Goal: Information Seeking & Learning: Check status

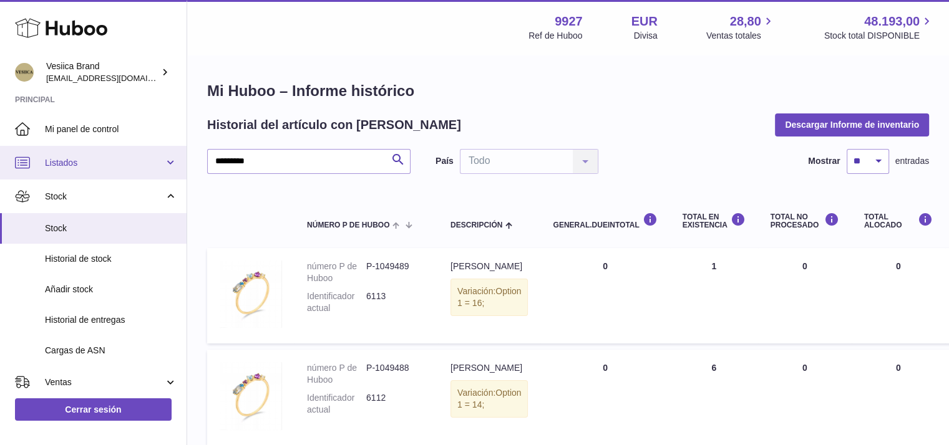
drag, startPoint x: 175, startPoint y: 161, endPoint x: 9, endPoint y: 156, distance: 165.4
click at [0, 158] on div "Huboo Vesiica Brand logistic@vesiica.com Principal Mi panel de control Listados…" at bounding box center [474, 377] width 949 height 754
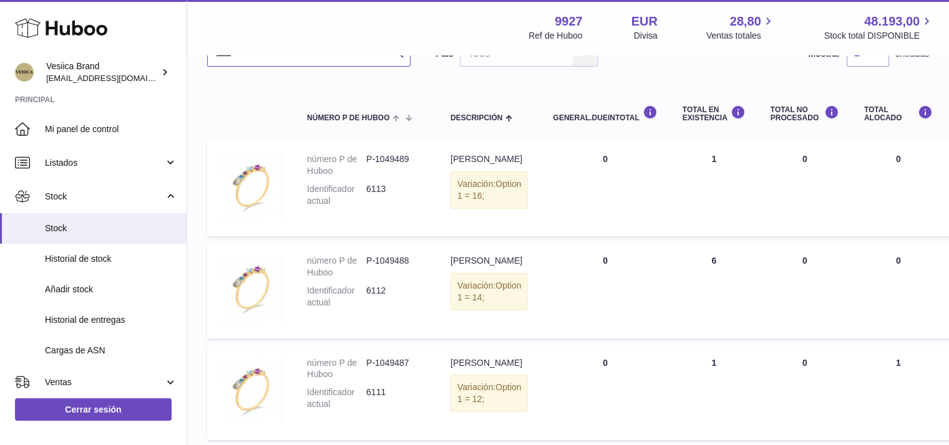
scroll to position [5, 0]
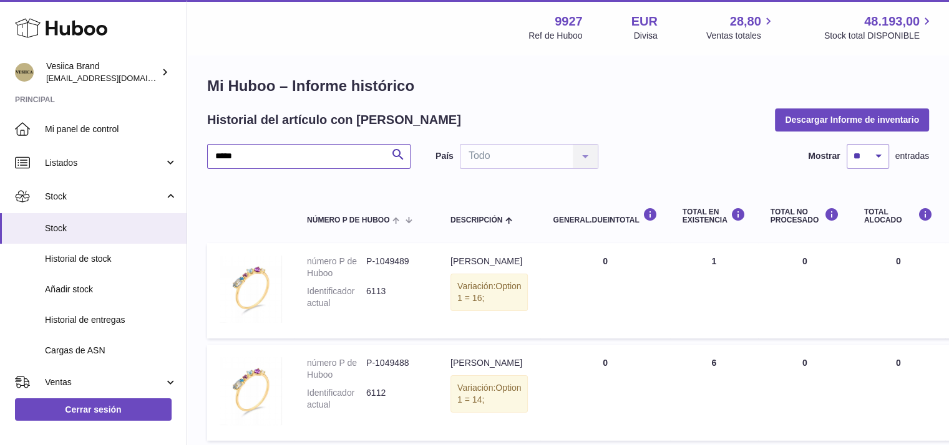
click at [292, 159] on input "*****" at bounding box center [308, 156] width 203 height 25
click at [396, 154] on icon "submit" at bounding box center [398, 155] width 15 height 16
drag, startPoint x: 293, startPoint y: 160, endPoint x: 0, endPoint y: 158, distance: 293.2
click at [47, 160] on div "Huboo Vesiica Brand logistic@vesiica.com Principal Mi panel de control Listados…" at bounding box center [474, 372] width 949 height 754
type input "*****"
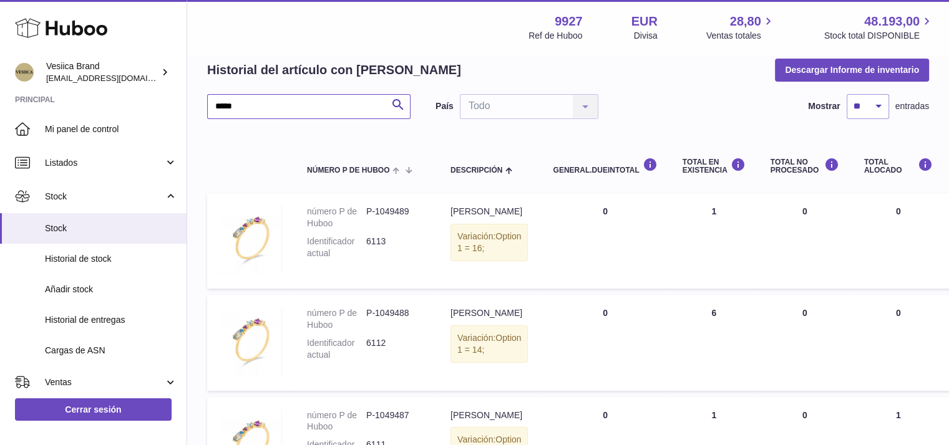
scroll to position [130, 0]
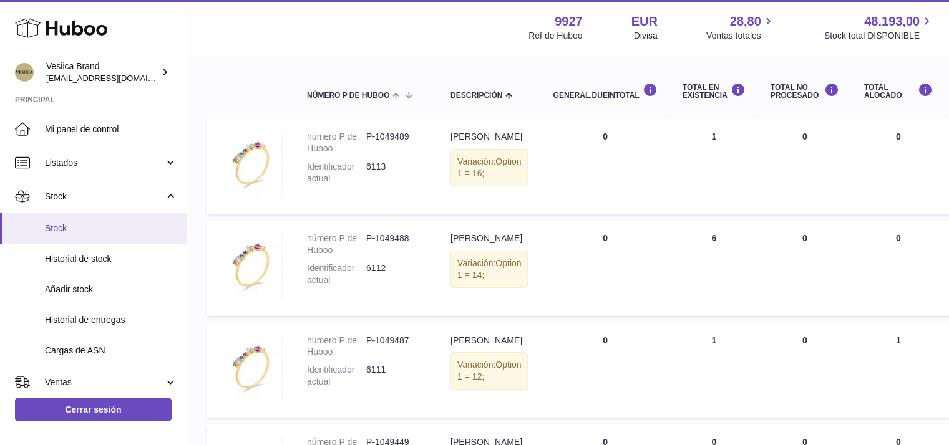
click at [67, 223] on span "Stock" at bounding box center [111, 229] width 132 height 12
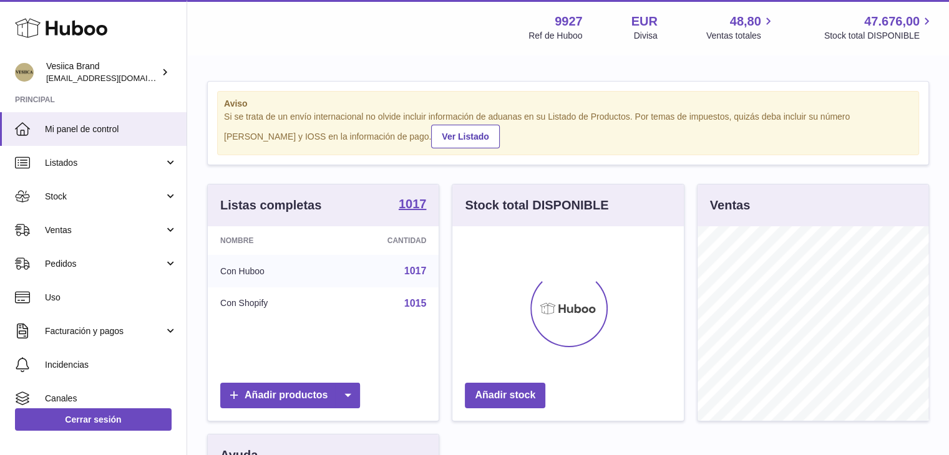
scroll to position [195, 231]
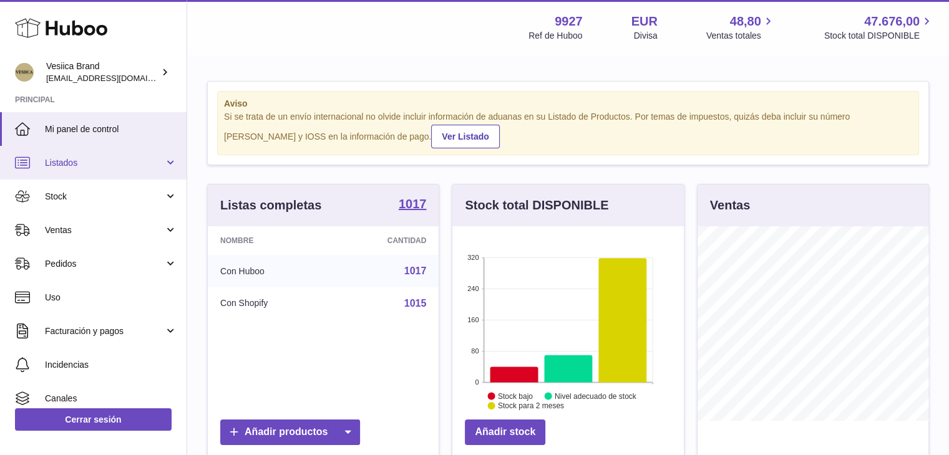
click at [90, 163] on span "Listados" at bounding box center [104, 163] width 119 height 12
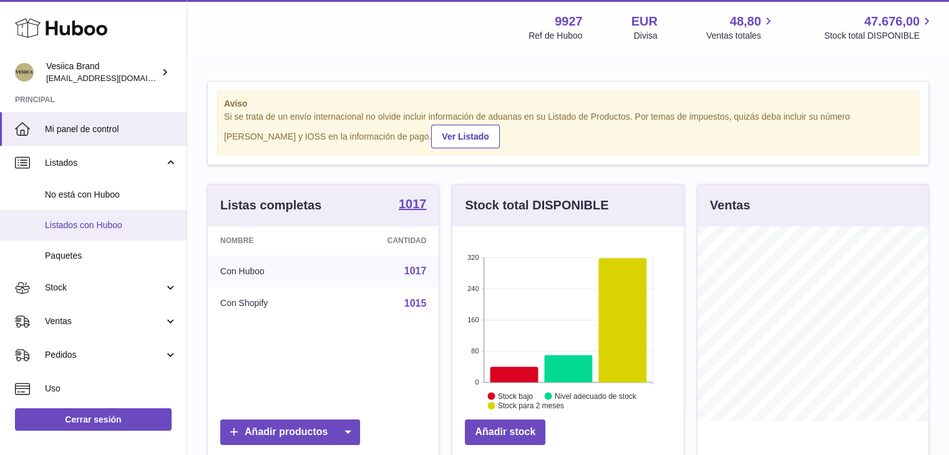
click at [87, 221] on span "Listados con Huboo" at bounding box center [111, 226] width 132 height 12
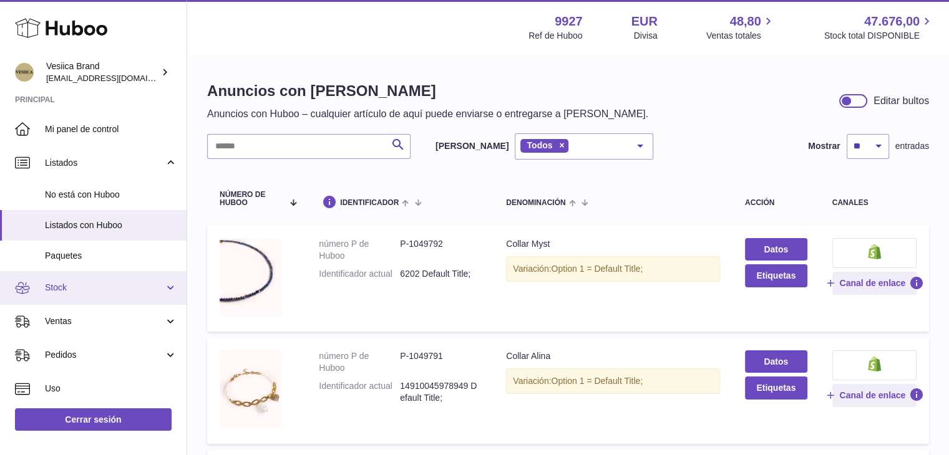
click at [89, 288] on span "Stock" at bounding box center [104, 288] width 119 height 12
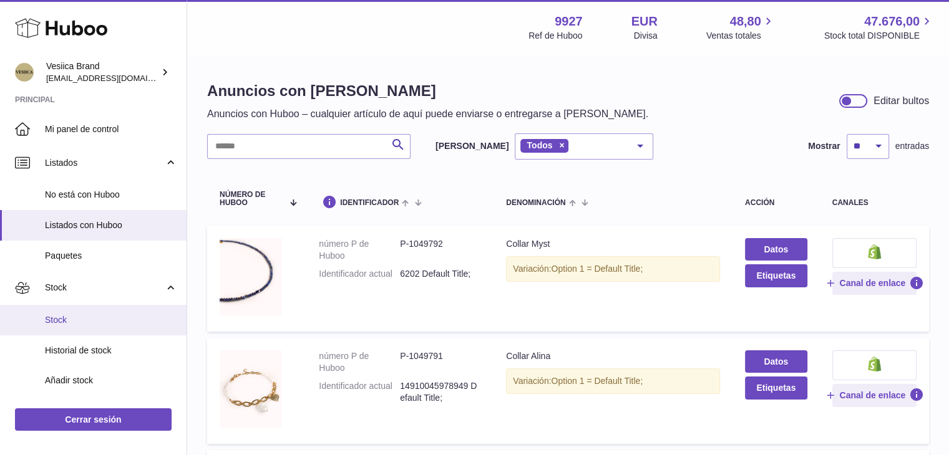
click at [78, 323] on span "Stock" at bounding box center [111, 320] width 132 height 12
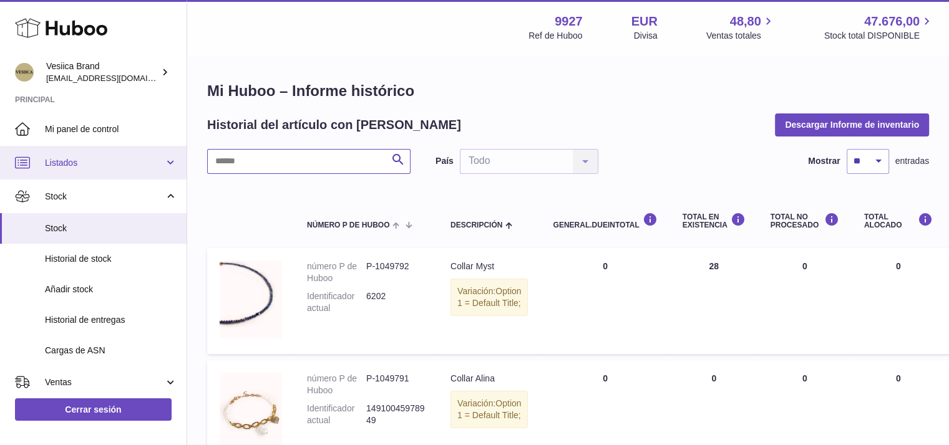
drag, startPoint x: 192, startPoint y: 156, endPoint x: 121, endPoint y: 147, distance: 71.6
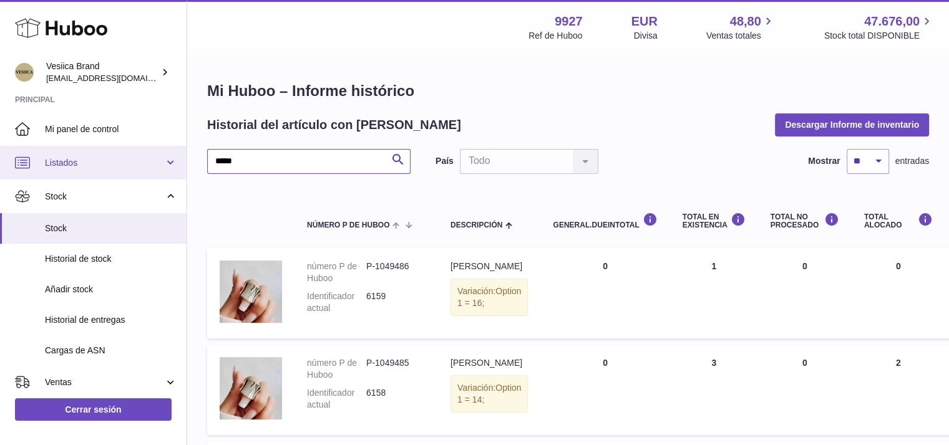
drag, startPoint x: 231, startPoint y: 163, endPoint x: 78, endPoint y: 153, distance: 153.8
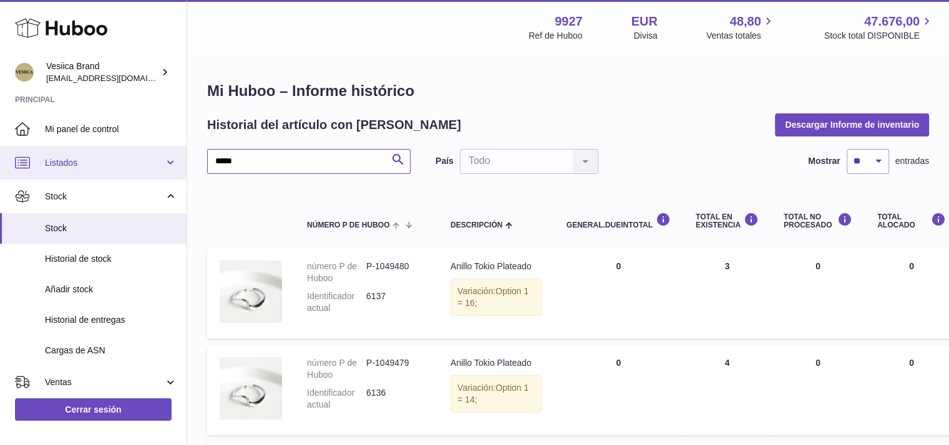
drag, startPoint x: 227, startPoint y: 162, endPoint x: 31, endPoint y: 150, distance: 196.8
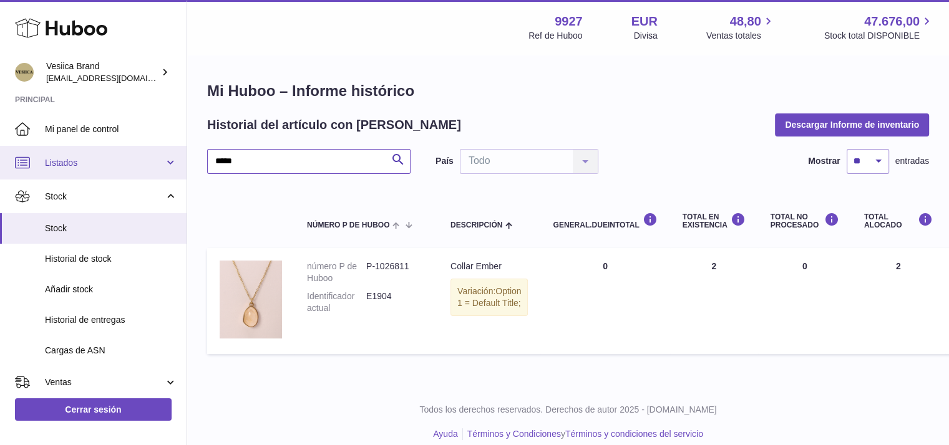
drag, startPoint x: 289, startPoint y: 161, endPoint x: 0, endPoint y: 153, distance: 288.9
click at [27, 163] on div "Huboo Vesiica Brand logistic@vesiica.com Principal Mi panel de control Listados…" at bounding box center [474, 229] width 949 height 459
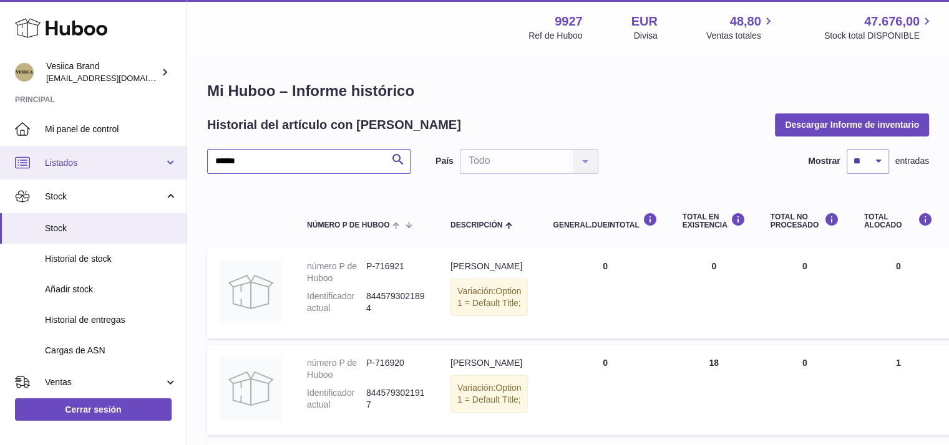
drag, startPoint x: 238, startPoint y: 156, endPoint x: 46, endPoint y: 158, distance: 192.8
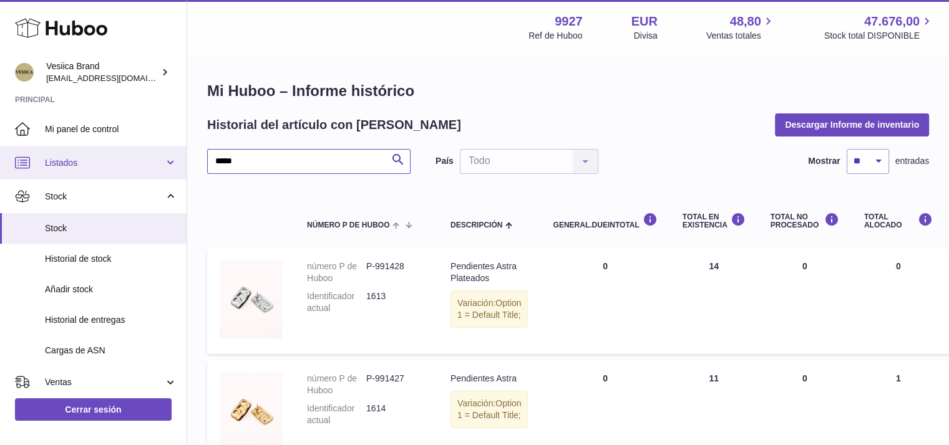
click at [0, 163] on div "Huboo Vesiica Brand logistic@vesiica.com Principal Mi panel de control Listados…" at bounding box center [474, 334] width 949 height 668
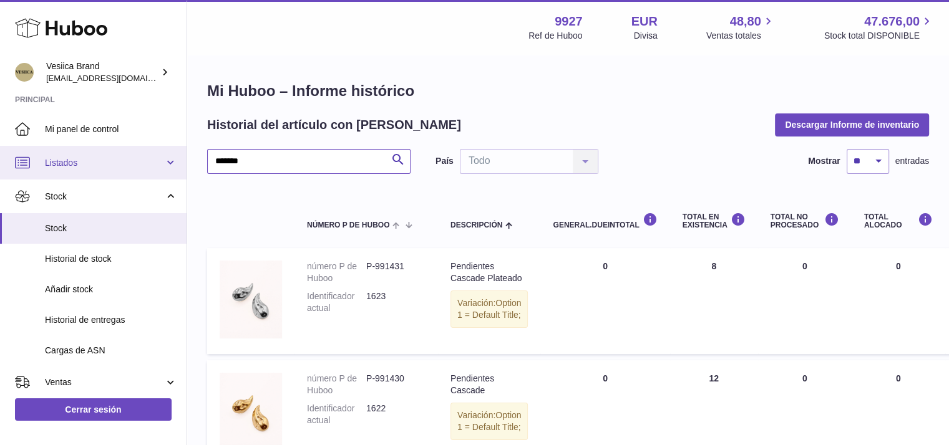
drag, startPoint x: 175, startPoint y: 167, endPoint x: 60, endPoint y: 155, distance: 115.3
click at [60, 156] on div "Huboo Vesiica Brand logistic@vesiica.com Principal Mi panel de control Listados…" at bounding box center [474, 285] width 949 height 571
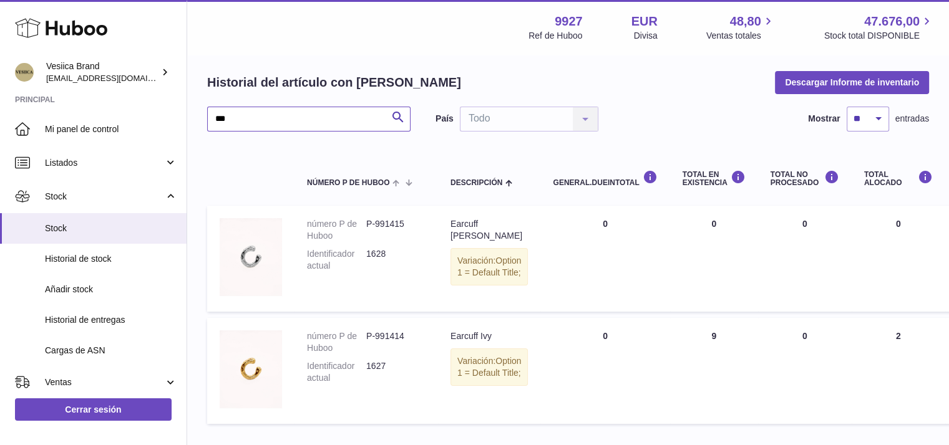
scroll to position [62, 0]
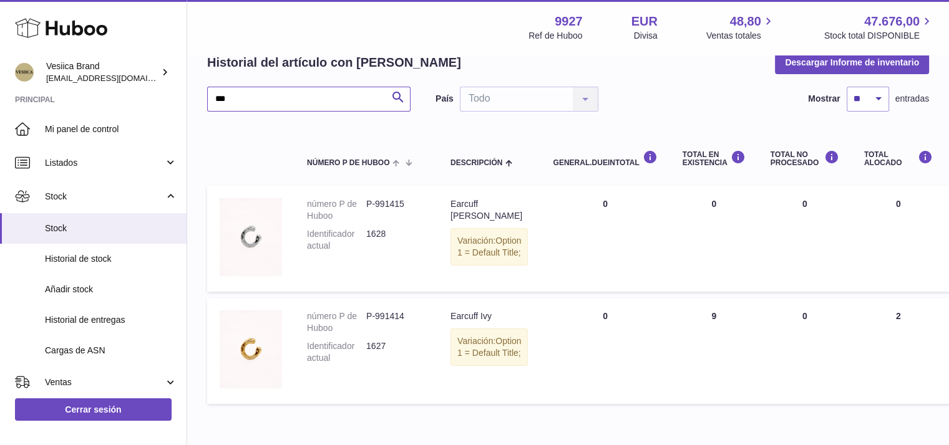
drag, startPoint x: 268, startPoint y: 100, endPoint x: 34, endPoint y: 90, distance: 234.8
click at [42, 90] on div "Huboo Vesiica Brand logistic@vesiica.com Principal Mi panel de control Listados…" at bounding box center [474, 223] width 949 height 571
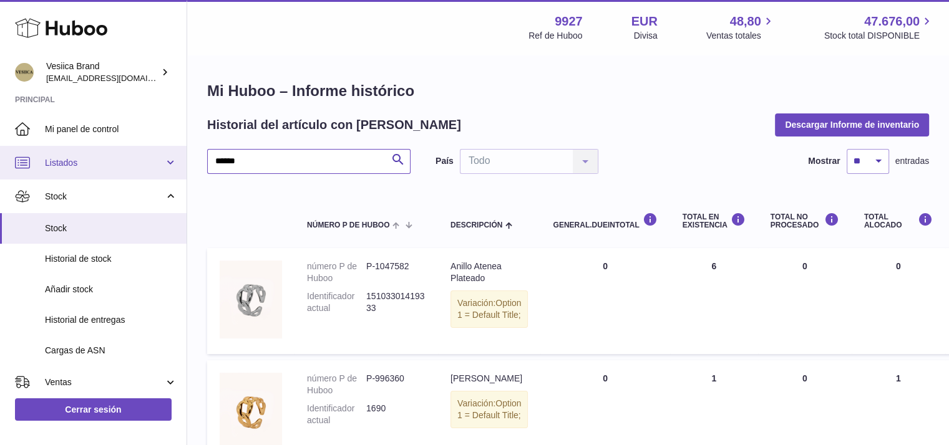
drag, startPoint x: 281, startPoint y: 160, endPoint x: 1, endPoint y: 158, distance: 280.1
click at [0, 158] on div "Huboo Vesiica Brand logistic@vesiica.com Principal Mi panel de control Listados…" at bounding box center [474, 285] width 949 height 571
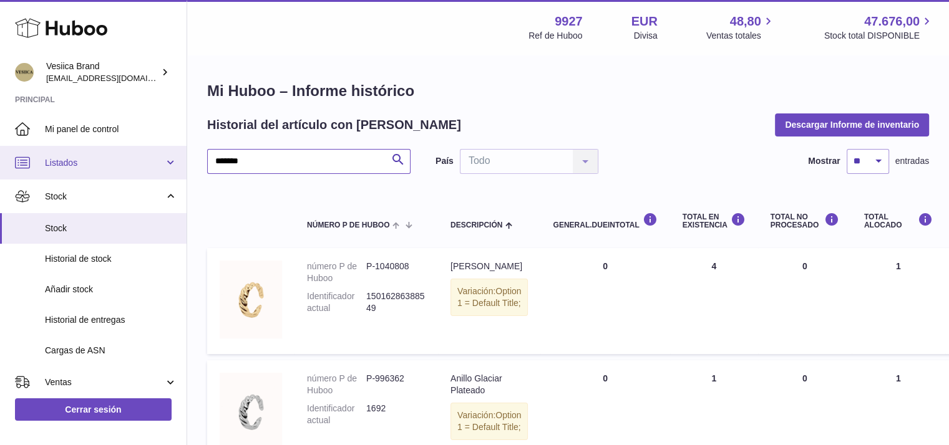
drag, startPoint x: 298, startPoint y: 158, endPoint x: 2, endPoint y: 157, distance: 295.7
click at [0, 164] on div "Huboo Vesiica Brand logistic@vesiica.com Principal Mi panel de control Listados…" at bounding box center [474, 285] width 949 height 571
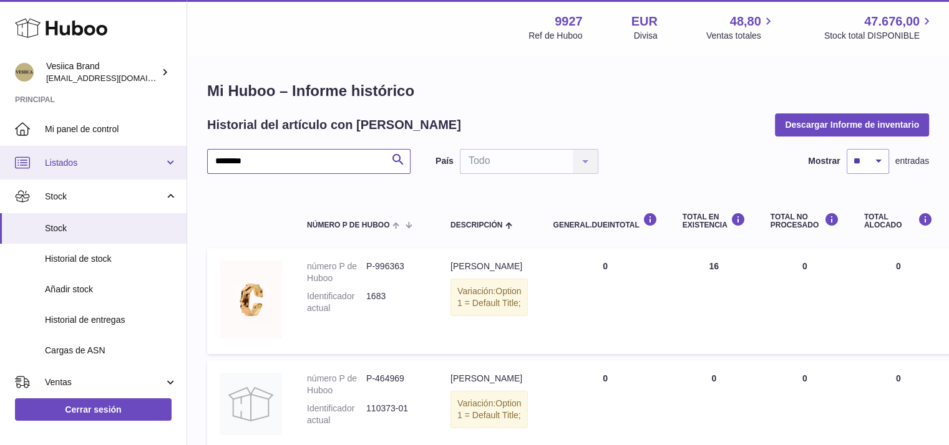
drag, startPoint x: 231, startPoint y: 165, endPoint x: 0, endPoint y: 163, distance: 231.4
click at [0, 165] on div "Huboo Vesiica Brand logistic@vesiica.com Principal Mi panel de control Listados…" at bounding box center [474, 278] width 949 height 556
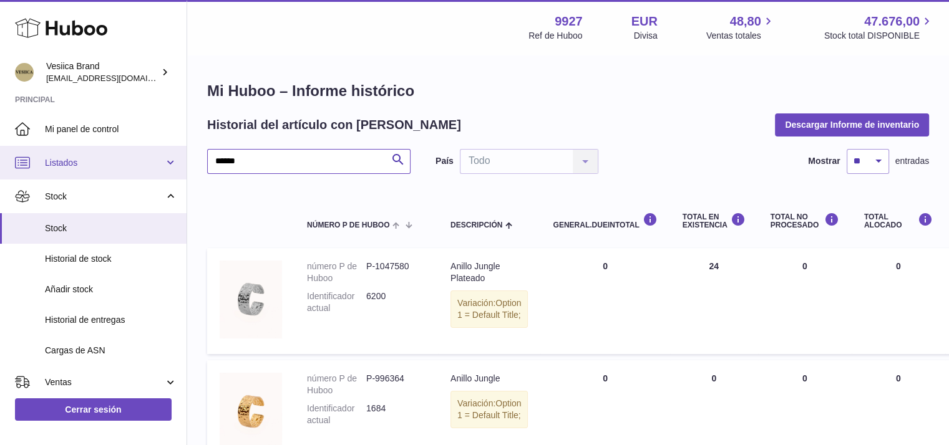
drag, startPoint x: 260, startPoint y: 167, endPoint x: 0, endPoint y: 145, distance: 260.4
click at [0, 150] on div "Huboo Vesiica Brand logistic@vesiica.com Principal Mi panel de control Listados…" at bounding box center [474, 285] width 949 height 571
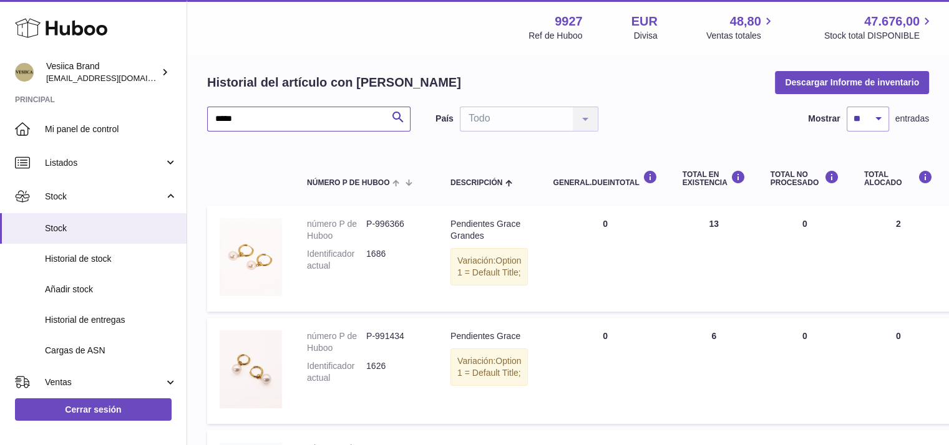
scroll to position [62, 0]
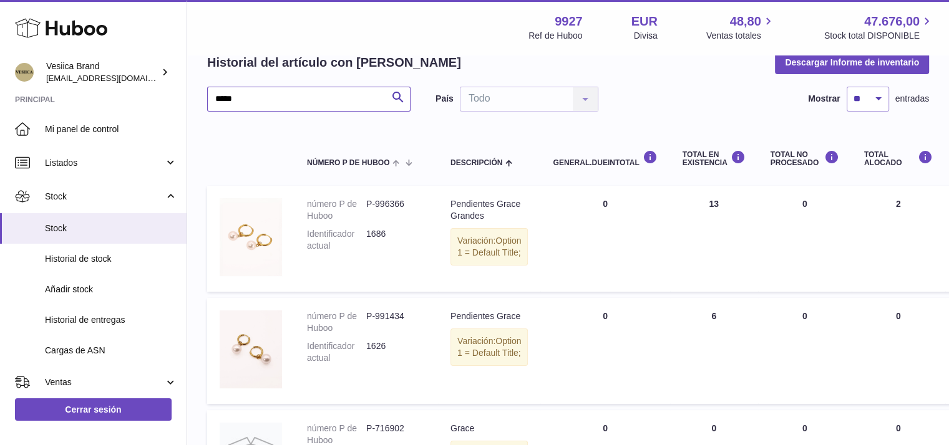
drag, startPoint x: 207, startPoint y: 94, endPoint x: 7, endPoint y: 93, distance: 200.2
click at [0, 90] on div "Huboo Vesiica Brand logistic@vesiica.com Principal Mi panel de control Listados…" at bounding box center [474, 272] width 949 height 668
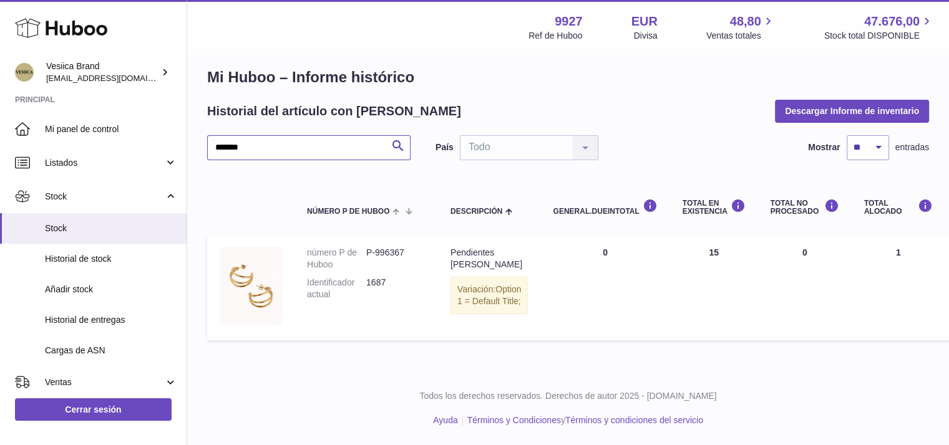
scroll to position [16, 0]
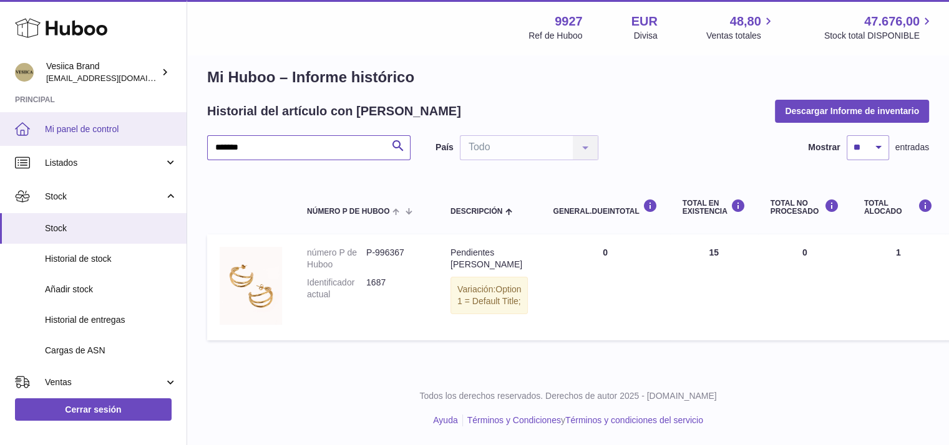
drag, startPoint x: 257, startPoint y: 140, endPoint x: 2, endPoint y: 133, distance: 254.6
click at [0, 133] on div "Huboo Vesiica Brand logistic@vesiica.com Principal Mi panel de control Listados…" at bounding box center [474, 215] width 949 height 459
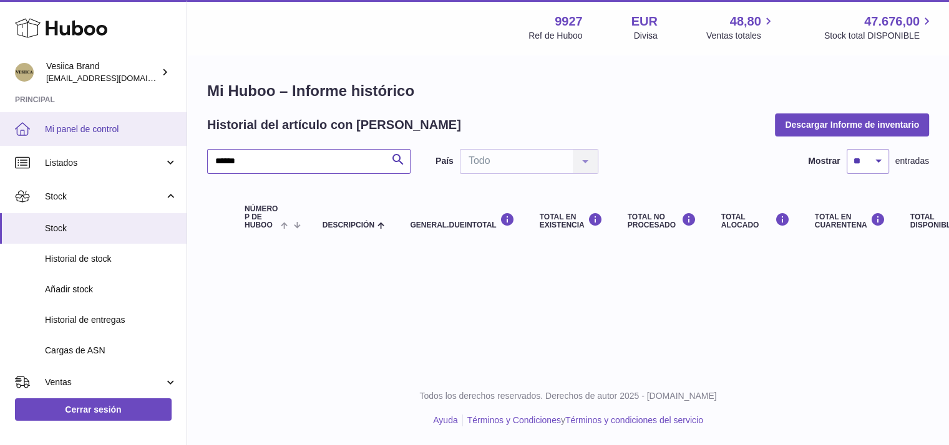
scroll to position [9, 0]
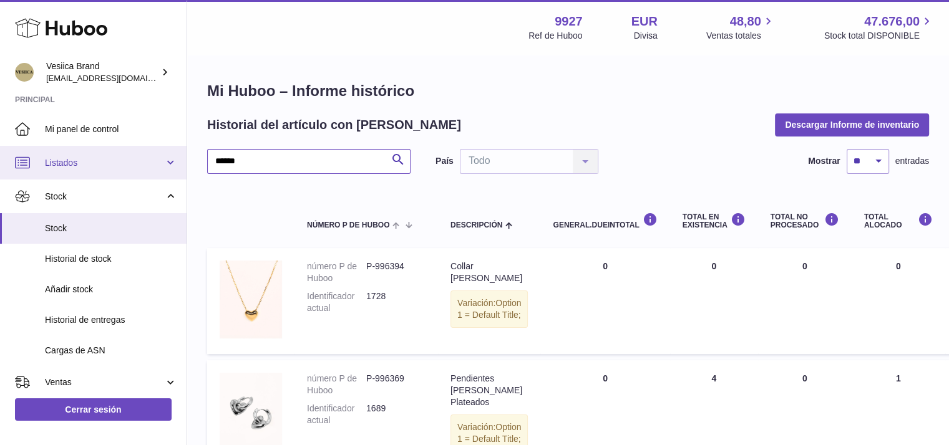
drag, startPoint x: 197, startPoint y: 163, endPoint x: 94, endPoint y: 163, distance: 102.9
click at [94, 163] on div "Huboo Vesiica Brand logistic@vesiica.com Principal Mi panel de control Listados…" at bounding box center [474, 400] width 949 height 800
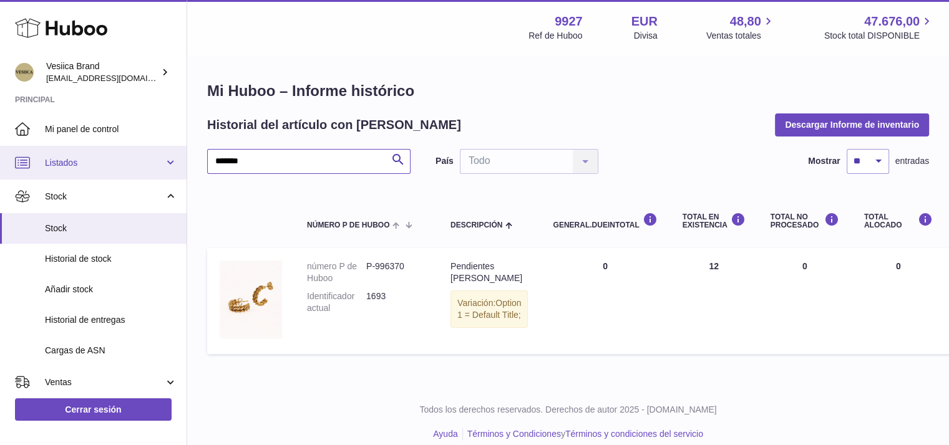
drag, startPoint x: 284, startPoint y: 163, endPoint x: 0, endPoint y: 157, distance: 283.9
click at [0, 163] on div "Huboo Vesiica Brand logistic@vesiica.com Principal Mi panel de control Listados…" at bounding box center [474, 229] width 949 height 459
drag, startPoint x: 251, startPoint y: 165, endPoint x: 0, endPoint y: 165, distance: 250.8
click at [0, 170] on div "Huboo Vesiica Brand logistic@vesiica.com Principal Mi panel de control Listados…" at bounding box center [474, 229] width 949 height 459
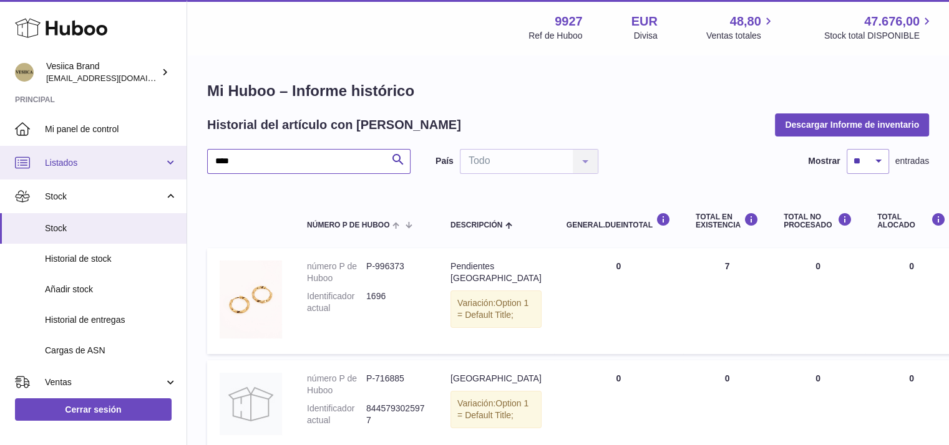
drag, startPoint x: 241, startPoint y: 162, endPoint x: 0, endPoint y: 160, distance: 241.4
click at [0, 163] on div "Huboo Vesiica Brand logistic@vesiica.com Principal Mi panel de control Listados…" at bounding box center [474, 278] width 949 height 556
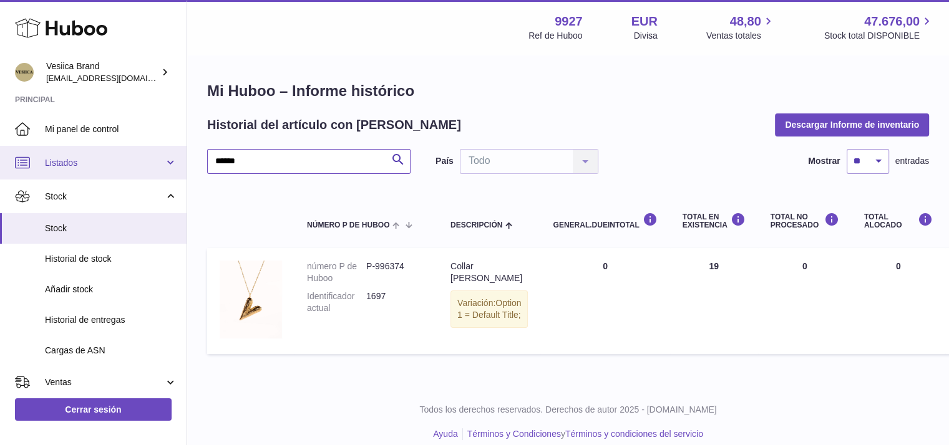
drag, startPoint x: 15, startPoint y: 164, endPoint x: 0, endPoint y: 163, distance: 15.0
click at [0, 163] on div "Huboo Vesiica Brand logistic@vesiica.com Principal Mi panel de control Listados…" at bounding box center [474, 229] width 949 height 459
drag, startPoint x: 185, startPoint y: 156, endPoint x: 106, endPoint y: 153, distance: 79.3
click at [106, 155] on div "Huboo Vesiica Brand logistic@vesiica.com Principal Mi panel de control Listados…" at bounding box center [474, 229] width 949 height 459
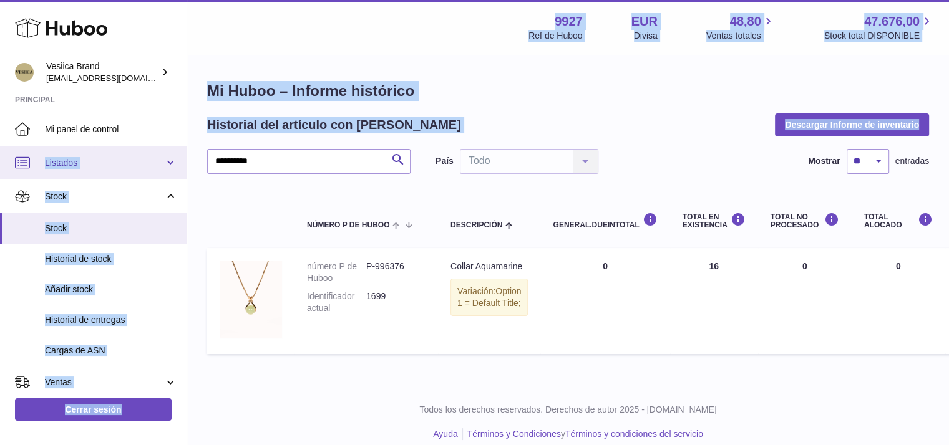
drag, startPoint x: 217, startPoint y: 162, endPoint x: 1, endPoint y: 163, distance: 215.8
click at [0, 172] on div "**********" at bounding box center [474, 229] width 949 height 459
click at [262, 148] on div "**********" at bounding box center [568, 220] width 722 height 279
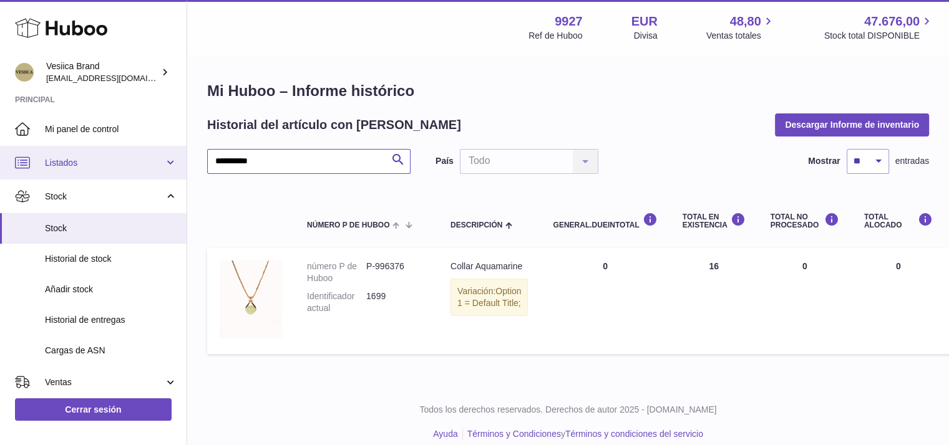
drag, startPoint x: 284, startPoint y: 162, endPoint x: 0, endPoint y: 166, distance: 283.9
click at [0, 166] on div "**********" at bounding box center [474, 229] width 949 height 459
drag, startPoint x: 73, startPoint y: 162, endPoint x: 0, endPoint y: 164, distance: 73.0
click at [0, 164] on div "**********" at bounding box center [474, 229] width 949 height 459
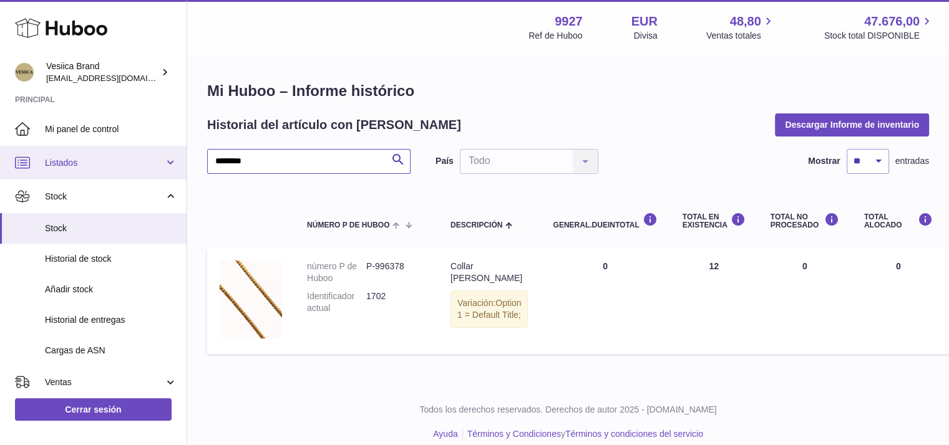
click at [0, 163] on div "Huboo Vesiica Brand logistic@vesiica.com Principal Mi panel de control Listados…" at bounding box center [474, 229] width 949 height 459
drag, startPoint x: 263, startPoint y: 165, endPoint x: 0, endPoint y: 155, distance: 263.5
click at [0, 158] on div "Huboo Vesiica Brand logistic@vesiica.com Principal Mi panel de control Listados…" at bounding box center [474, 229] width 949 height 459
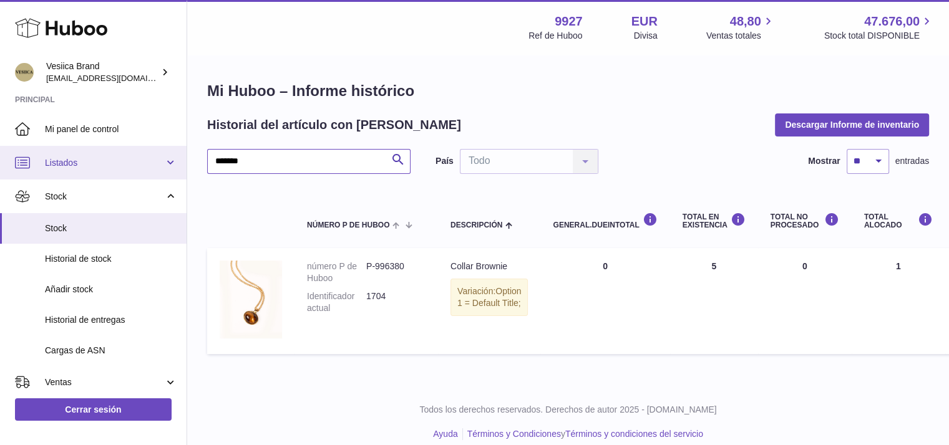
click at [0, 168] on div "Huboo Vesiica Brand logistic@vesiica.com Principal Mi panel de control Listados…" at bounding box center [474, 229] width 949 height 459
drag, startPoint x: 263, startPoint y: 152, endPoint x: 0, endPoint y: 153, distance: 263.3
click at [0, 153] on div "Huboo Vesiica Brand logistic@vesiica.com Principal Mi panel de control Listados…" at bounding box center [474, 229] width 949 height 459
click at [0, 162] on div "Huboo Vesiica Brand logistic@vesiica.com Principal Mi panel de control Listados…" at bounding box center [474, 229] width 949 height 459
drag, startPoint x: 266, startPoint y: 165, endPoint x: 115, endPoint y: 162, distance: 151.0
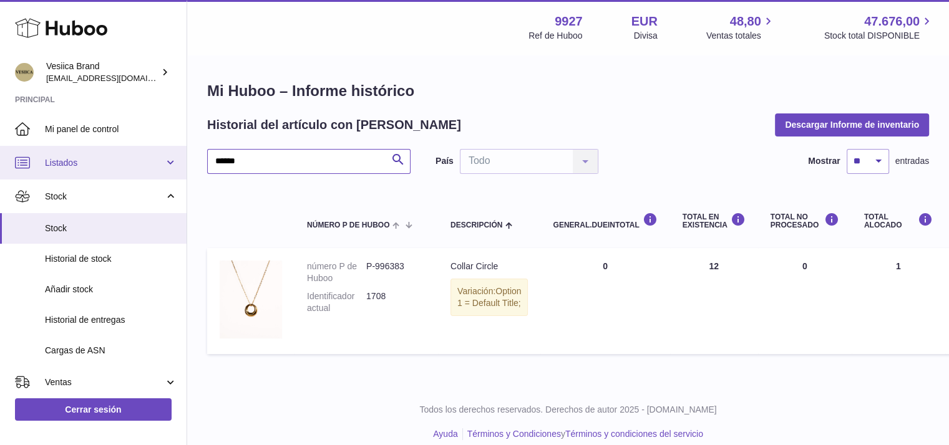
click at [105, 164] on div "Huboo Vesiica Brand logistic@vesiica.com Principal Mi panel de control Listados…" at bounding box center [474, 229] width 949 height 459
drag, startPoint x: 89, startPoint y: 163, endPoint x: 2, endPoint y: 163, distance: 86.1
click at [0, 163] on div "Huboo Vesiica Brand logistic@vesiica.com Principal Mi panel de control Listados…" at bounding box center [474, 229] width 949 height 459
click at [159, 159] on div "Huboo Vesiica Brand logistic@vesiica.com Principal Mi panel de control Listados…" at bounding box center [474, 229] width 949 height 459
drag, startPoint x: 192, startPoint y: 163, endPoint x: 94, endPoint y: 162, distance: 98.6
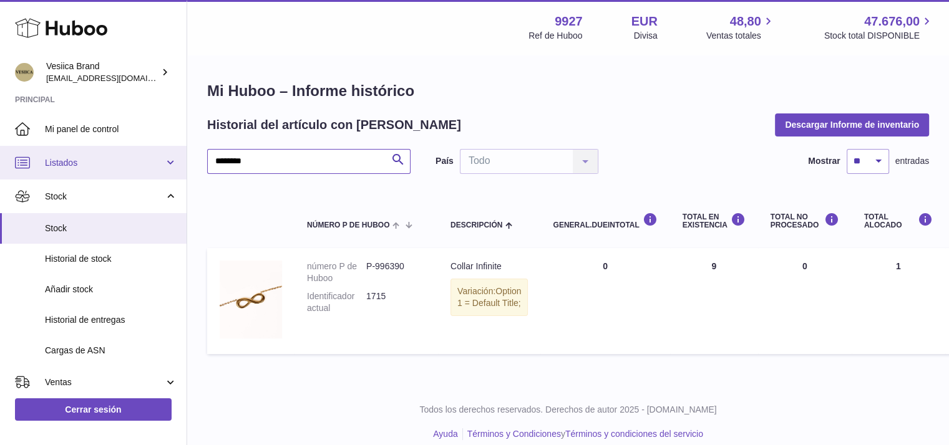
click at [94, 162] on div "Huboo Vesiica Brand logistic@vesiica.com Principal Mi panel de control Listados…" at bounding box center [474, 229] width 949 height 459
drag, startPoint x: 252, startPoint y: 162, endPoint x: 1, endPoint y: 154, distance: 251.5
click at [0, 159] on div "Huboo Vesiica Brand logistic@vesiica.com Principal Mi panel de control Listados…" at bounding box center [474, 229] width 949 height 459
drag, startPoint x: 291, startPoint y: 165, endPoint x: 51, endPoint y: 167, distance: 240.2
click at [56, 168] on div "Huboo Vesiica Brand logistic@vesiica.com Principal Mi panel de control Listados…" at bounding box center [474, 229] width 949 height 459
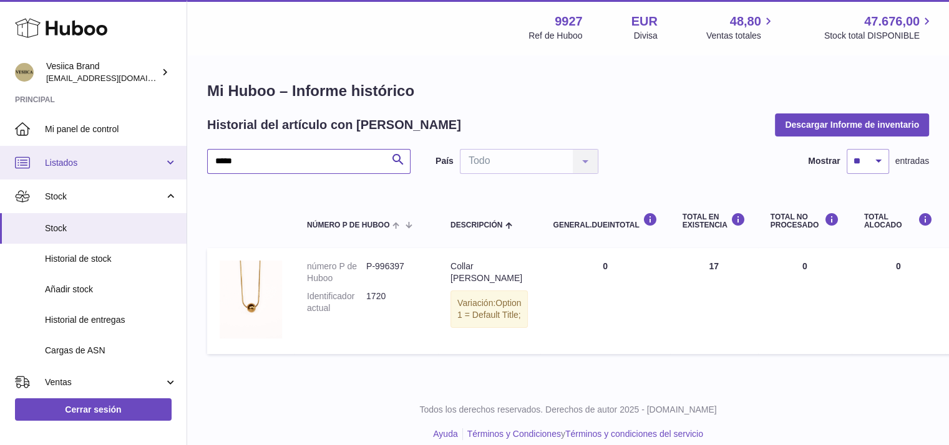
drag, startPoint x: 242, startPoint y: 160, endPoint x: 1, endPoint y: 165, distance: 241.5
click at [0, 165] on div "Huboo Vesiica Brand logistic@vesiica.com Principal Mi panel de control Listados…" at bounding box center [474, 229] width 949 height 459
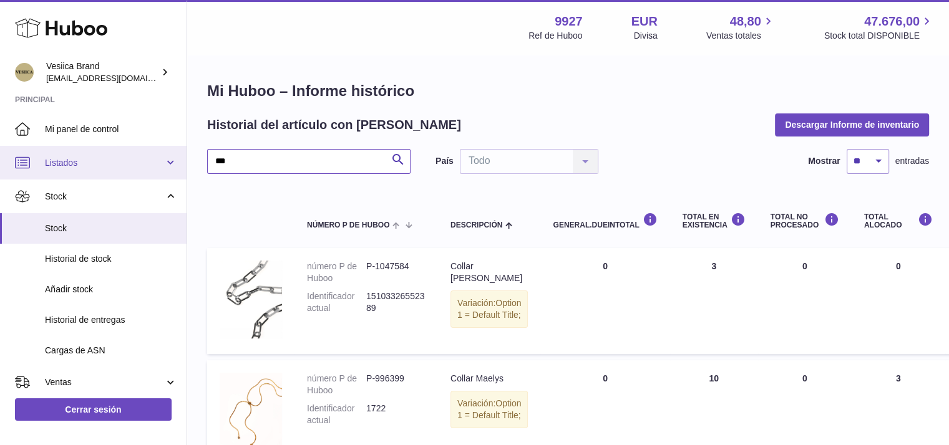
click at [0, 151] on div "Huboo Vesiica Brand logistic@vesiica.com Principal Mi panel de control Listados…" at bounding box center [474, 341] width 949 height 683
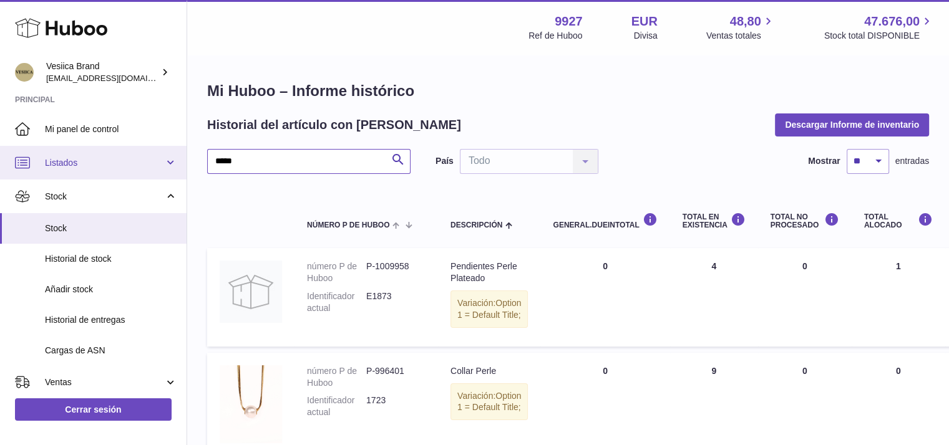
click at [53, 157] on div "Huboo Vesiica Brand logistic@vesiica.com Principal Mi panel de control Listados…" at bounding box center [474, 338] width 949 height 676
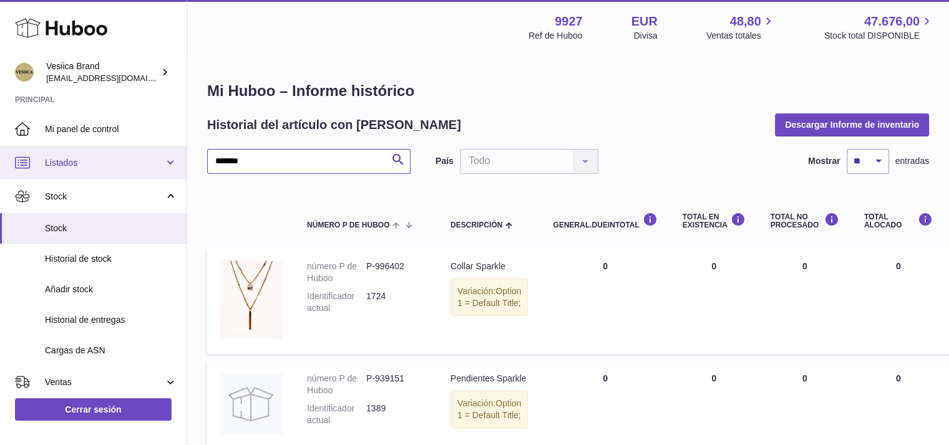
drag, startPoint x: 117, startPoint y: 165, endPoint x: 0, endPoint y: 155, distance: 117.8
click at [0, 157] on div "Huboo Vesiica Brand logistic@vesiica.com Principal Mi panel de control Listados…" at bounding box center [474, 278] width 949 height 556
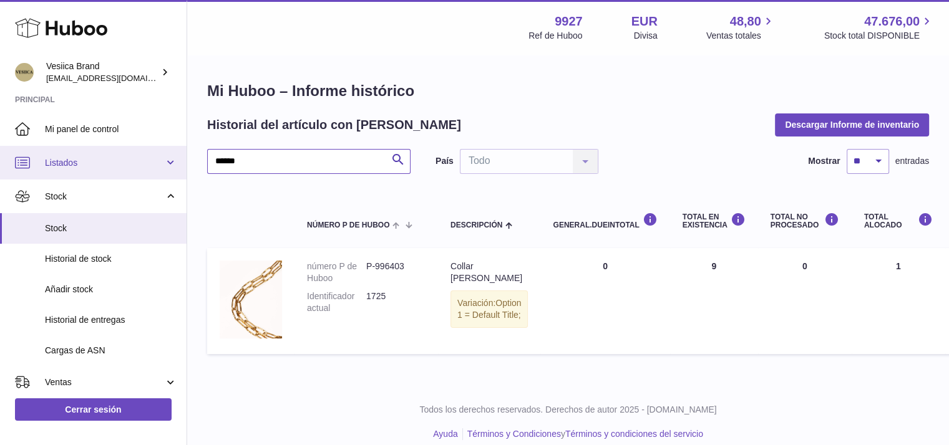
click at [0, 152] on div "Huboo Vesiica Brand logistic@vesiica.com Principal Mi panel de control Listados…" at bounding box center [474, 229] width 949 height 459
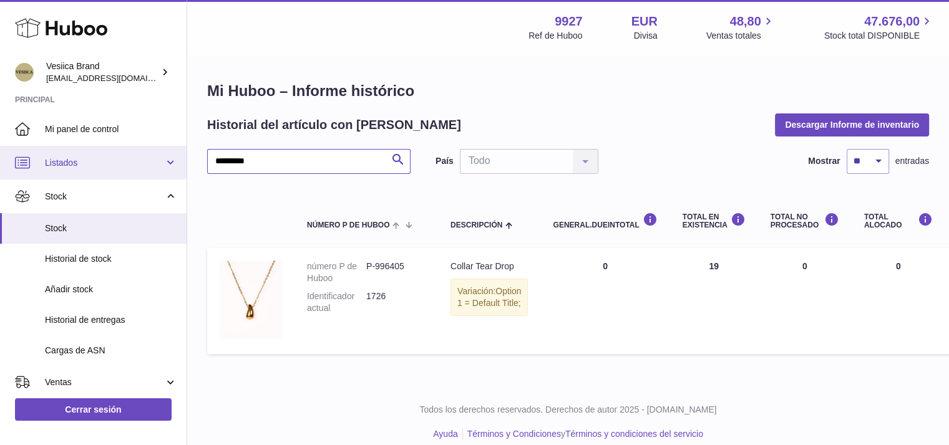
drag, startPoint x: 250, startPoint y: 163, endPoint x: 5, endPoint y: 163, distance: 245.2
click at [0, 165] on div "Huboo Vesiica Brand logistic@vesiica.com Principal Mi panel de control Listados…" at bounding box center [474, 229] width 949 height 459
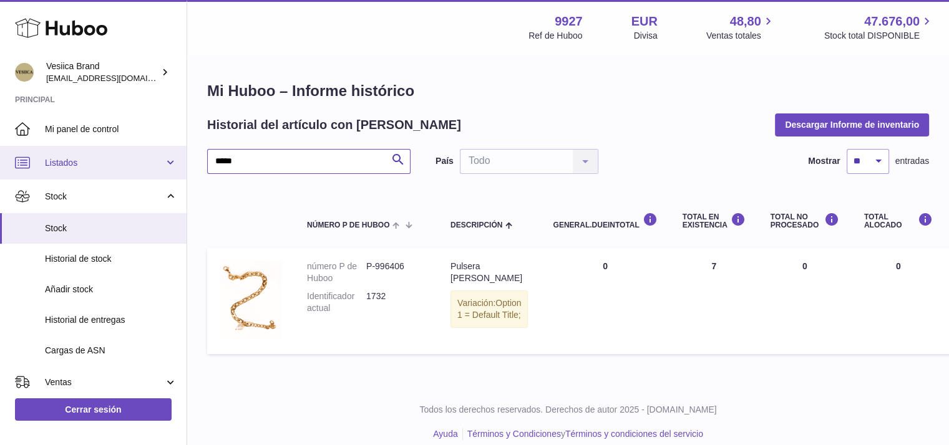
drag, startPoint x: 246, startPoint y: 165, endPoint x: 10, endPoint y: 153, distance: 236.1
click at [14, 155] on div "Huboo Vesiica Brand logistic@vesiica.com Principal Mi panel de control Listados…" at bounding box center [474, 229] width 949 height 459
drag, startPoint x: 236, startPoint y: 164, endPoint x: 1, endPoint y: 159, distance: 234.6
click at [0, 164] on div "Huboo Vesiica Brand logistic@vesiica.com Principal Mi panel de control Listados…" at bounding box center [474, 229] width 949 height 459
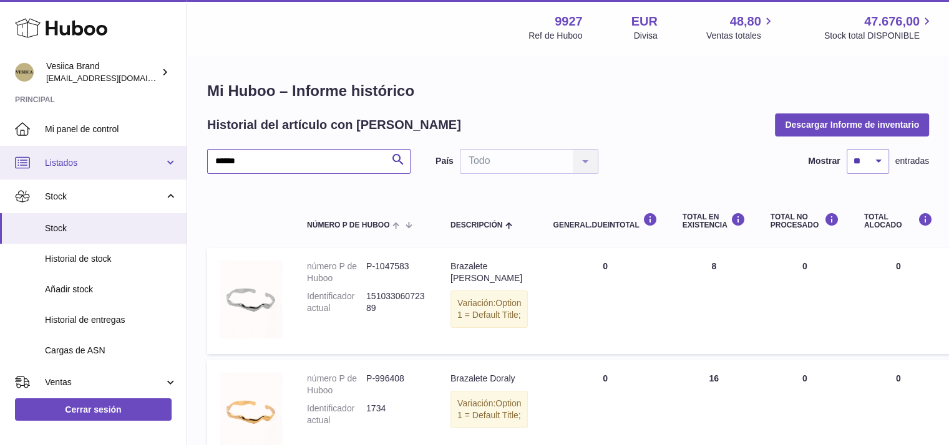
drag, startPoint x: 72, startPoint y: 153, endPoint x: 67, endPoint y: 148, distance: 7.1
click at [65, 150] on div "Huboo Vesiica Brand logistic@vesiica.com Principal Mi panel de control Listados…" at bounding box center [474, 285] width 949 height 571
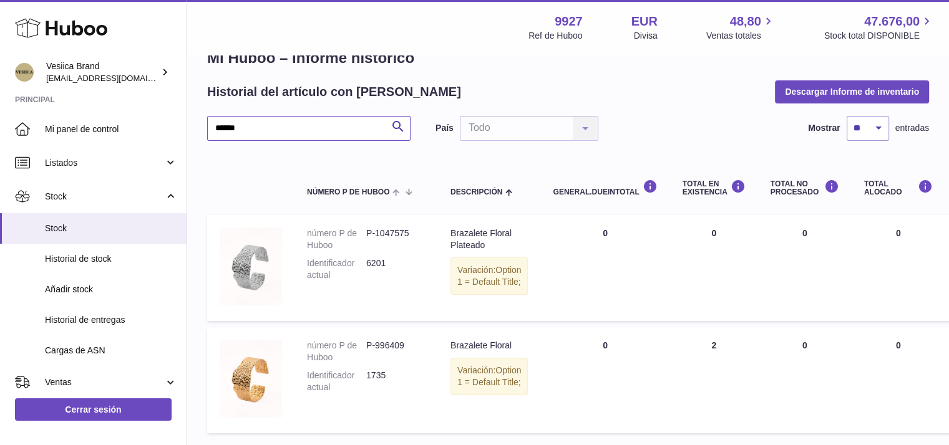
scroll to position [62, 0]
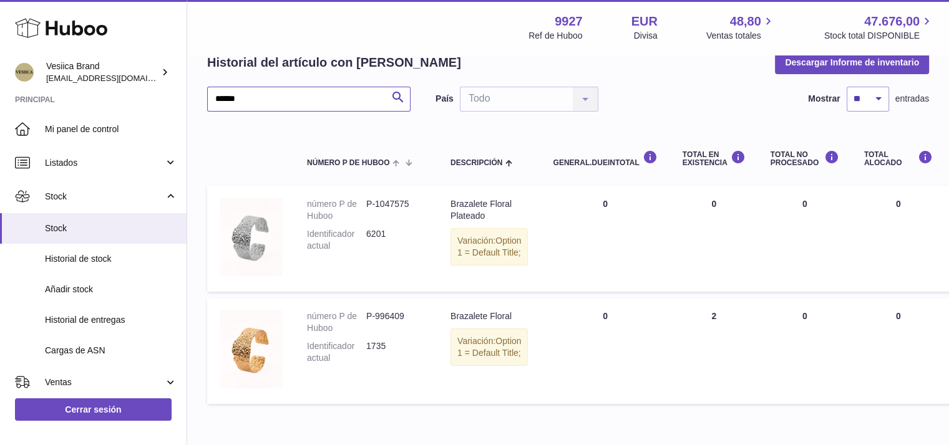
drag, startPoint x: 267, startPoint y: 97, endPoint x: 14, endPoint y: 88, distance: 253.4
click at [62, 87] on div "Huboo Vesiica Brand logistic@vesiica.com Principal Mi panel de control Listados…" at bounding box center [474, 223] width 949 height 571
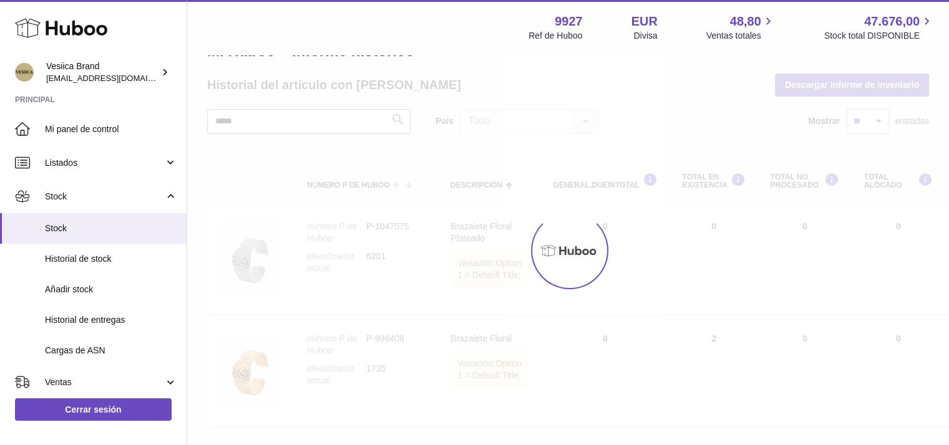
scroll to position [62, 0]
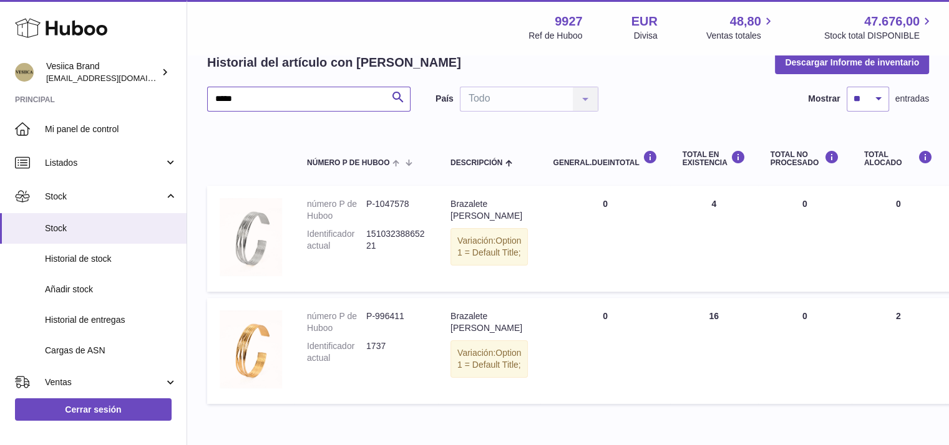
click at [0, 103] on div "Huboo Vesiica Brand logistic@vesiica.com Principal Mi panel de control Listados…" at bounding box center [474, 223] width 949 height 571
click at [82, 90] on div "Huboo Vesiica Brand logistic@vesiica.com Principal Mi panel de control Listados…" at bounding box center [474, 223] width 949 height 571
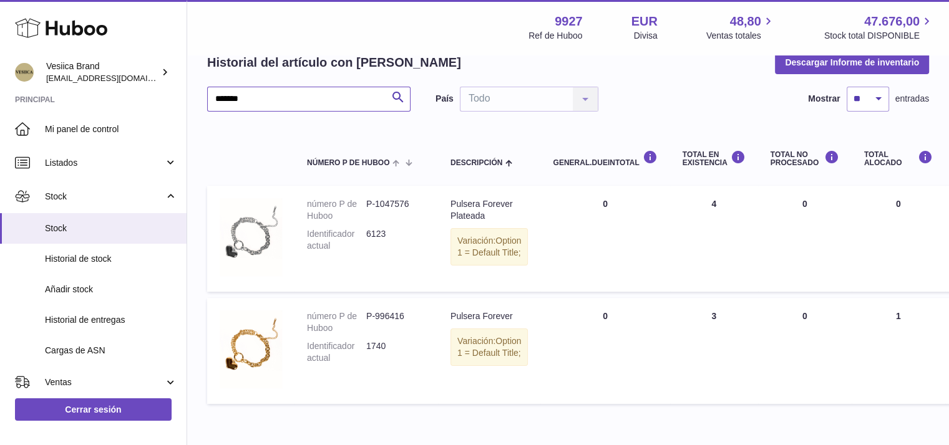
drag, startPoint x: 193, startPoint y: 95, endPoint x: 3, endPoint y: 88, distance: 190.4
click at [0, 91] on div "Huboo Vesiica Brand logistic@vesiica.com Principal Mi panel de control Listados…" at bounding box center [474, 223] width 949 height 571
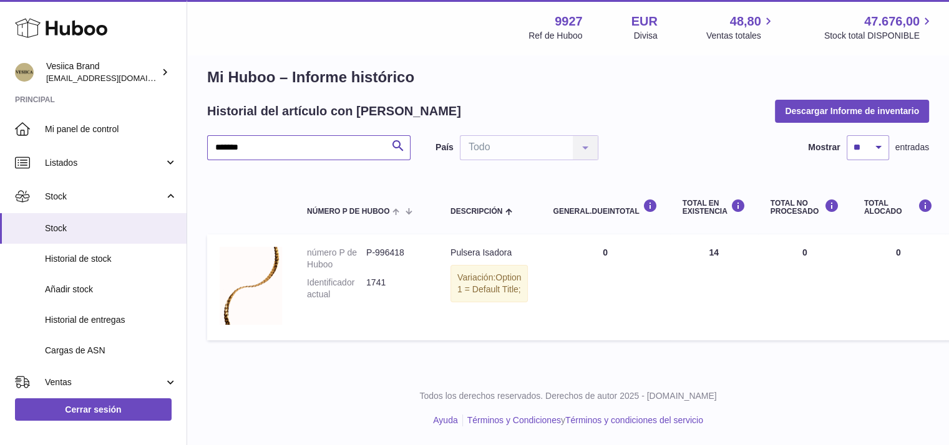
scroll to position [12, 0]
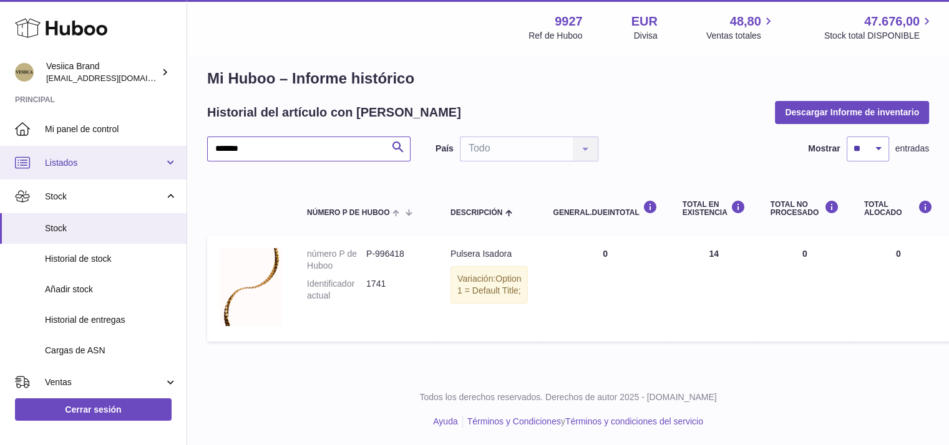
drag, startPoint x: 265, startPoint y: 144, endPoint x: 0, endPoint y: 155, distance: 264.7
click at [0, 160] on div "Huboo Vesiica Brand logistic@vesiica.com Principal Mi panel de control Listados…" at bounding box center [474, 217] width 949 height 459
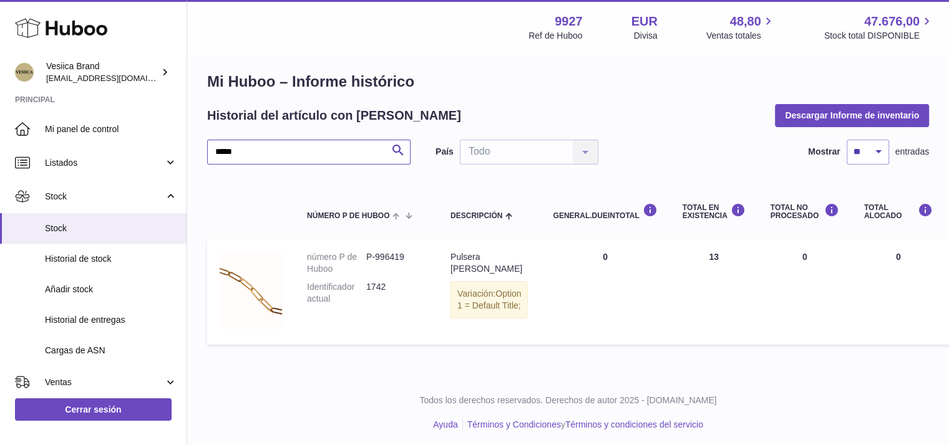
scroll to position [12, 0]
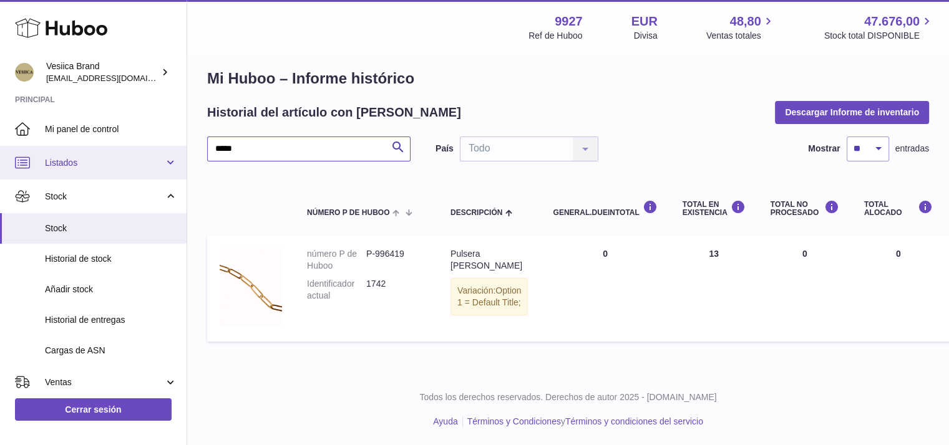
drag, startPoint x: 285, startPoint y: 153, endPoint x: 7, endPoint y: 152, distance: 277.6
click at [0, 153] on div "Huboo Vesiica Brand logistic@vesiica.com Principal Mi panel de control Listados…" at bounding box center [474, 217] width 949 height 459
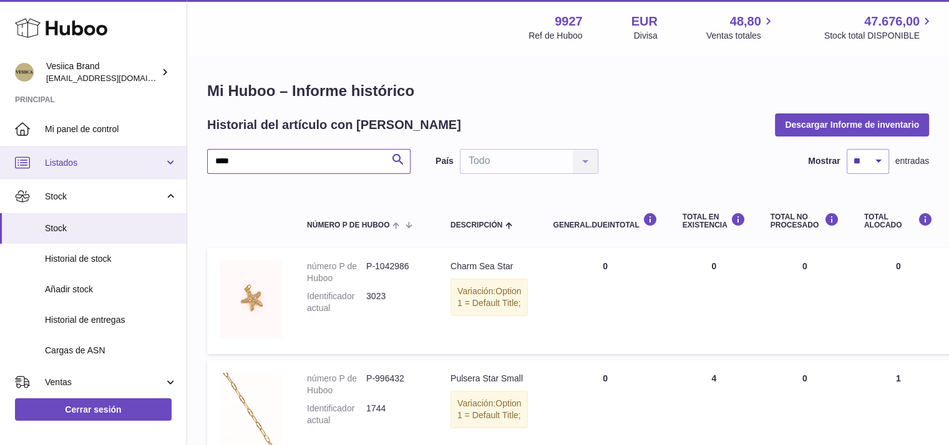
drag, startPoint x: 183, startPoint y: 166, endPoint x: 17, endPoint y: 162, distance: 165.4
click at [17, 163] on div "Huboo Vesiica Brand logistic@vesiica.com Principal Mi panel de control Listados…" at bounding box center [474, 341] width 949 height 683
type input "*"
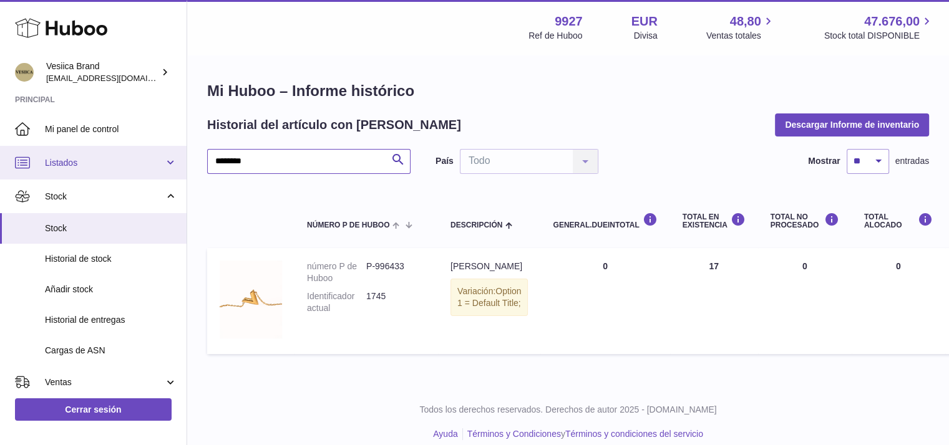
drag, startPoint x: 271, startPoint y: 165, endPoint x: 0, endPoint y: 158, distance: 271.5
click at [0, 158] on div "Huboo Vesiica Brand logistic@vesiica.com Principal Mi panel de control Listados…" at bounding box center [474, 229] width 949 height 459
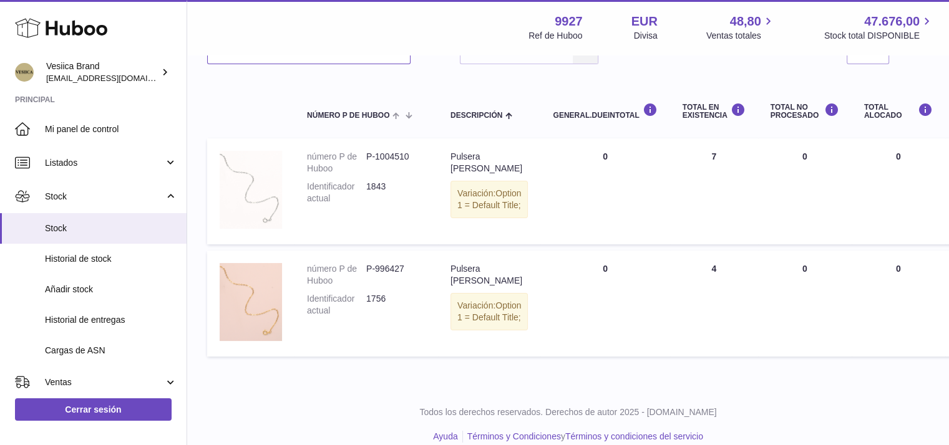
scroll to position [82, 0]
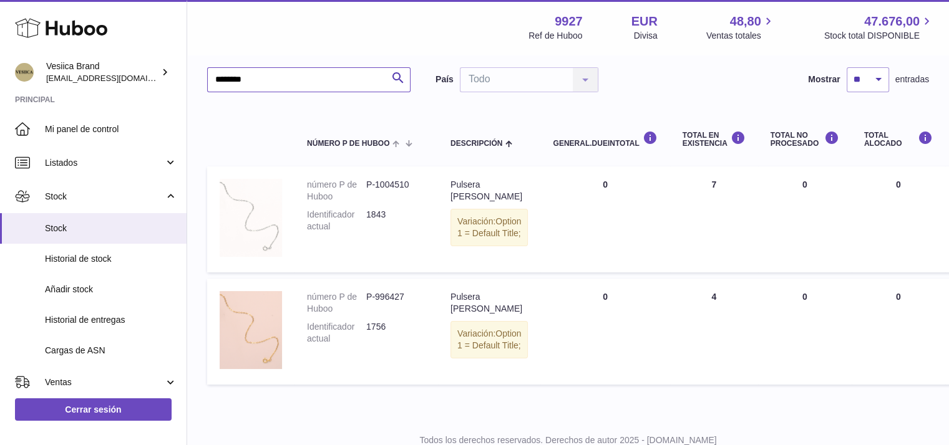
drag, startPoint x: 234, startPoint y: 80, endPoint x: 0, endPoint y: 13, distance: 243.3
click at [0, 19] on div "Huboo Vesiica Brand logistic@vesiica.com Principal Mi panel de control Listados…" at bounding box center [474, 203] width 949 height 571
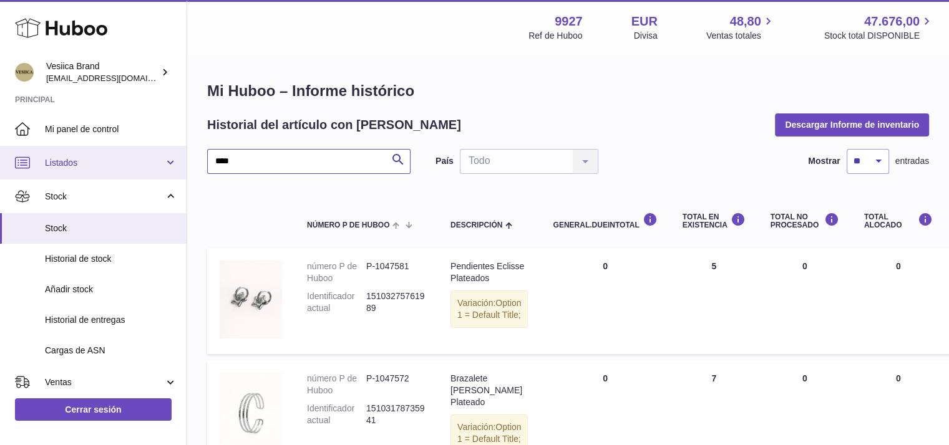
drag, startPoint x: 250, startPoint y: 166, endPoint x: 0, endPoint y: 155, distance: 249.8
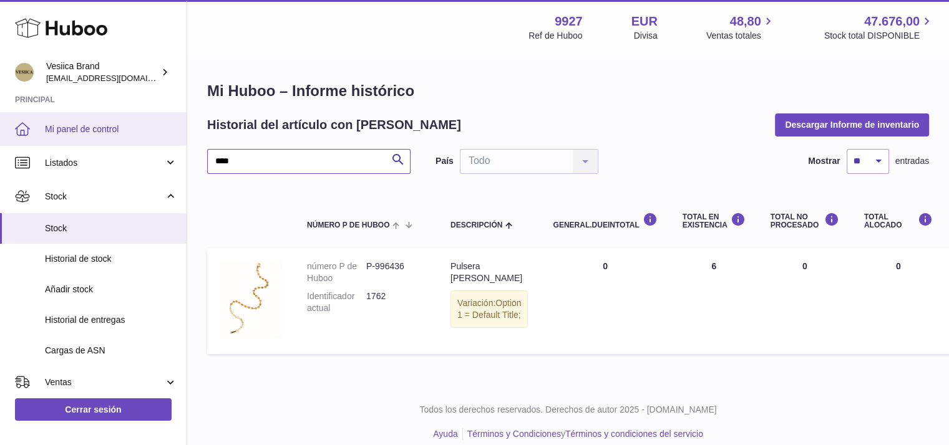
drag, startPoint x: 249, startPoint y: 166, endPoint x: 0, endPoint y: 130, distance: 251.5
click at [0, 139] on div "Huboo Vesiica Brand logistic@vesiica.com Principal Mi panel de control Listados…" at bounding box center [474, 229] width 949 height 459
drag, startPoint x: 241, startPoint y: 168, endPoint x: 0, endPoint y: 140, distance: 243.1
click at [0, 142] on div "Huboo Vesiica Brand logistic@vesiica.com Principal Mi panel de control Listados…" at bounding box center [474, 229] width 949 height 459
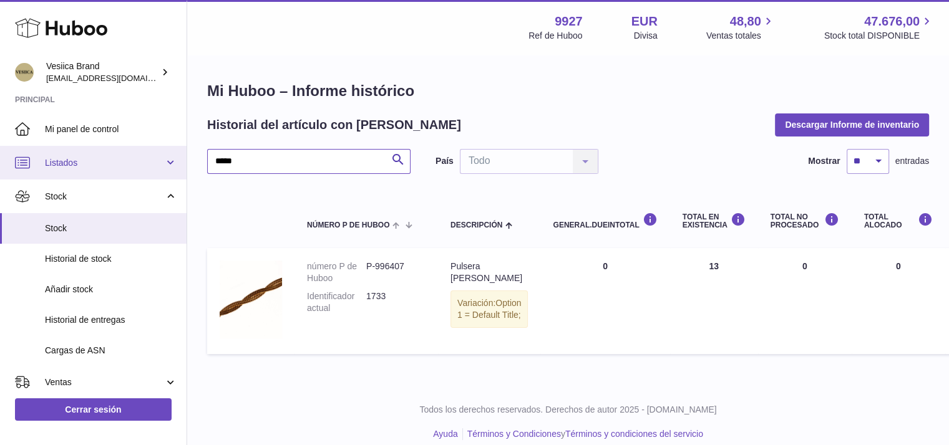
drag, startPoint x: 255, startPoint y: 153, endPoint x: 3, endPoint y: 150, distance: 251.4
click at [0, 155] on div "Huboo Vesiica Brand logistic@vesiica.com Principal Mi panel de control Listados…" at bounding box center [474, 229] width 949 height 459
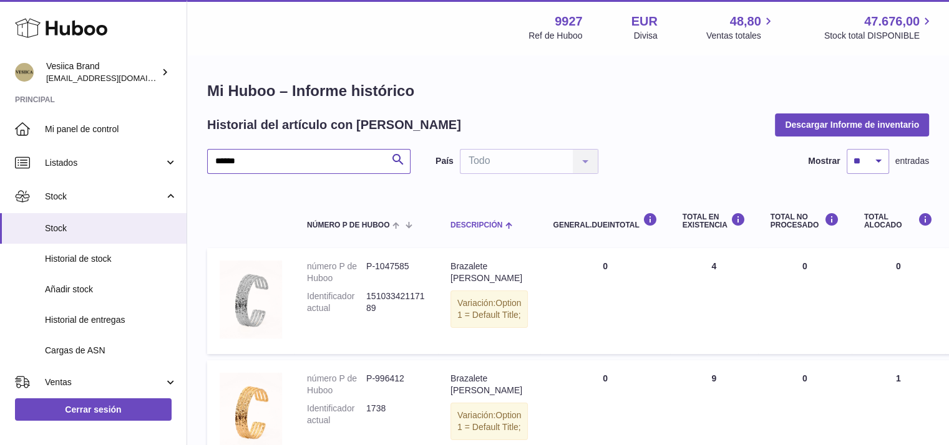
scroll to position [62, 0]
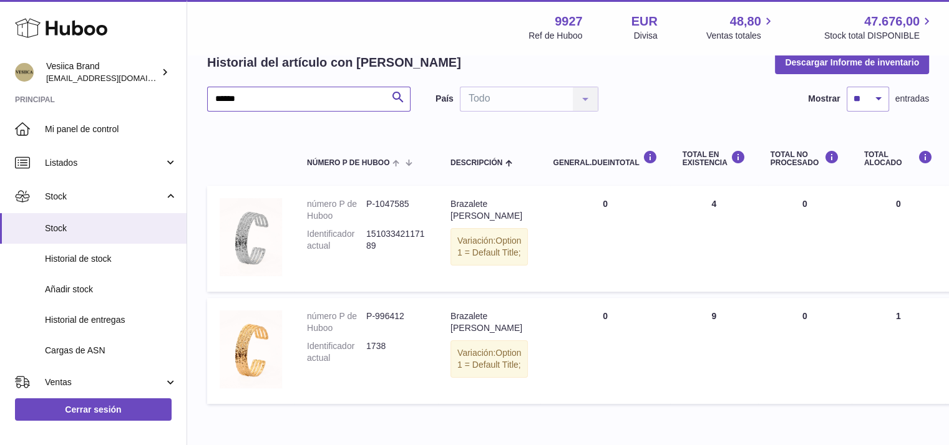
drag, startPoint x: 272, startPoint y: 95, endPoint x: 1, endPoint y: 91, distance: 270.8
click at [0, 92] on div "Huboo Vesiica Brand logistic@vesiica.com Principal Mi panel de control Listados…" at bounding box center [474, 223] width 949 height 571
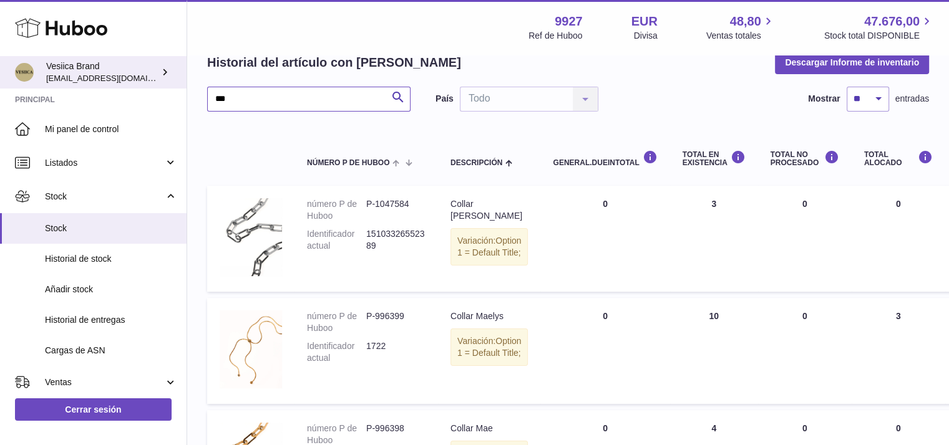
drag, startPoint x: 288, startPoint y: 105, endPoint x: 6, endPoint y: 68, distance: 284.4
click at [0, 73] on div "Huboo Vesiica Brand logistic@vesiica.com Principal Mi panel de control Listados…" at bounding box center [474, 279] width 949 height 683
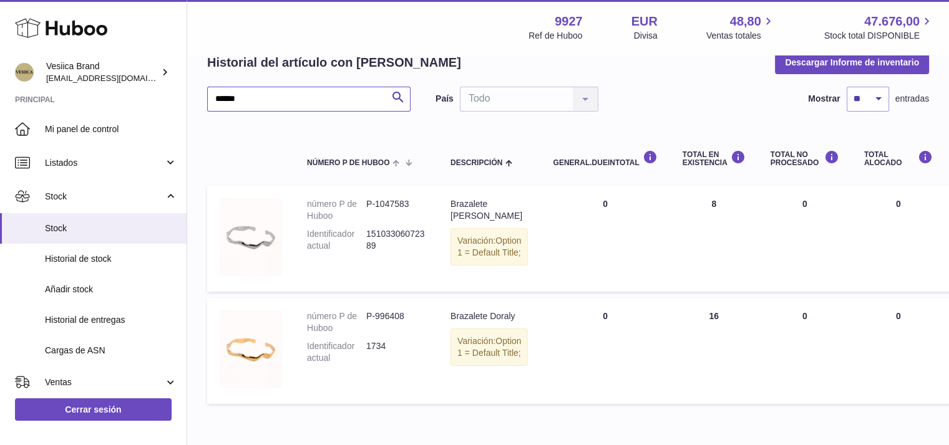
drag, startPoint x: 261, startPoint y: 103, endPoint x: 4, endPoint y: 95, distance: 257.1
click at [0, 97] on div "Huboo Vesiica Brand logistic@vesiica.com Principal Mi panel de control Listados…" at bounding box center [474, 223] width 949 height 571
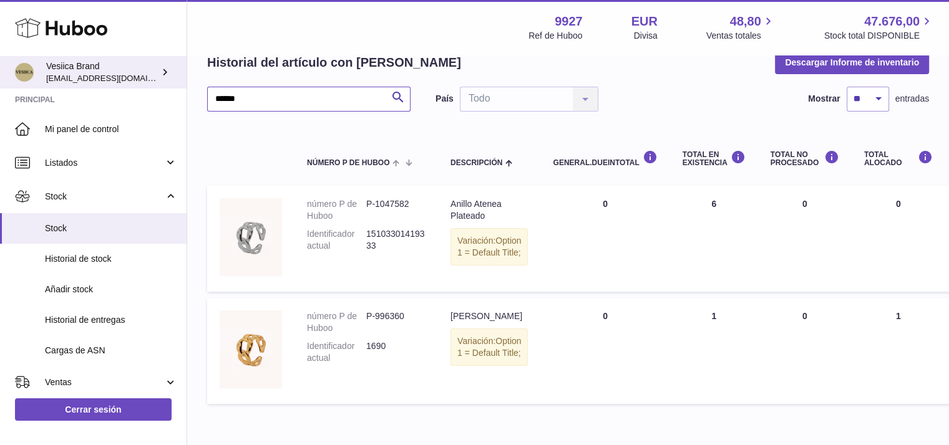
drag, startPoint x: 269, startPoint y: 98, endPoint x: 75, endPoint y: 76, distance: 195.9
click at [68, 75] on div "Huboo Vesiica Brand logistic@vesiica.com Principal Mi panel de control Listados…" at bounding box center [474, 223] width 949 height 571
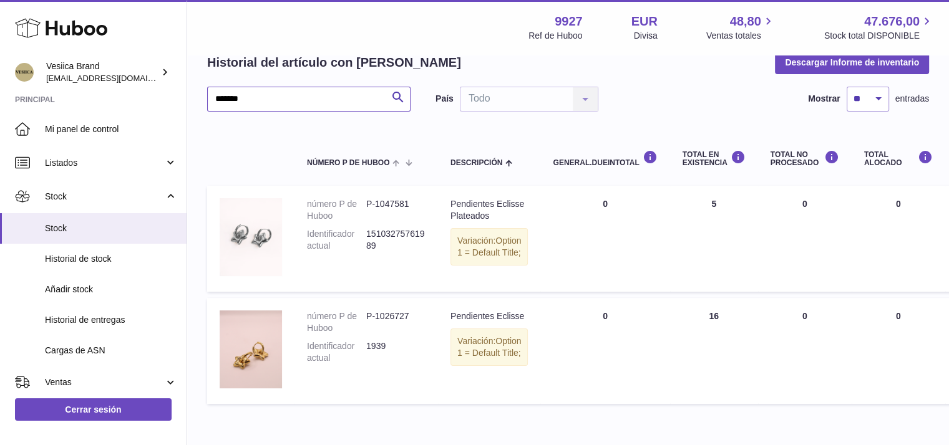
drag, startPoint x: 59, startPoint y: 92, endPoint x: 0, endPoint y: 94, distance: 58.7
click at [24, 95] on div "Huboo Vesiica Brand logistic@vesiica.com Principal Mi panel de control Listados…" at bounding box center [474, 223] width 949 height 571
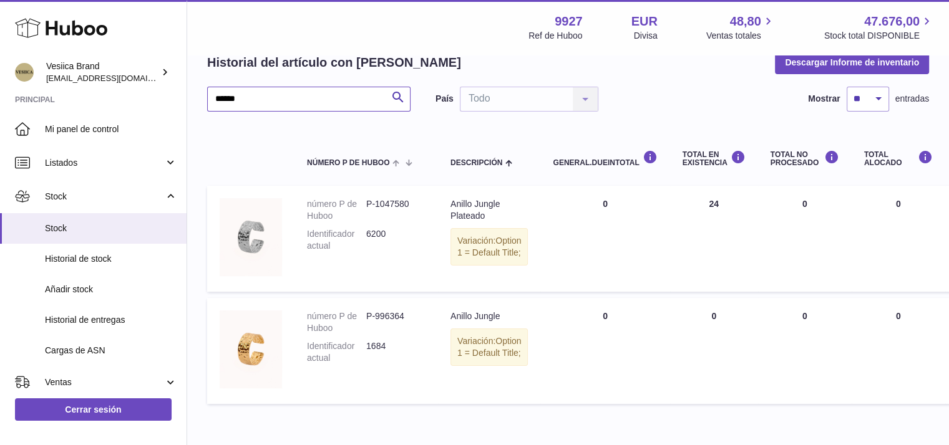
drag, startPoint x: 281, startPoint y: 97, endPoint x: 2, endPoint y: 91, distance: 278.3
click at [0, 93] on div "Huboo Vesiica Brand logistic@vesiica.com Principal Mi panel de control Listados…" at bounding box center [474, 223] width 949 height 571
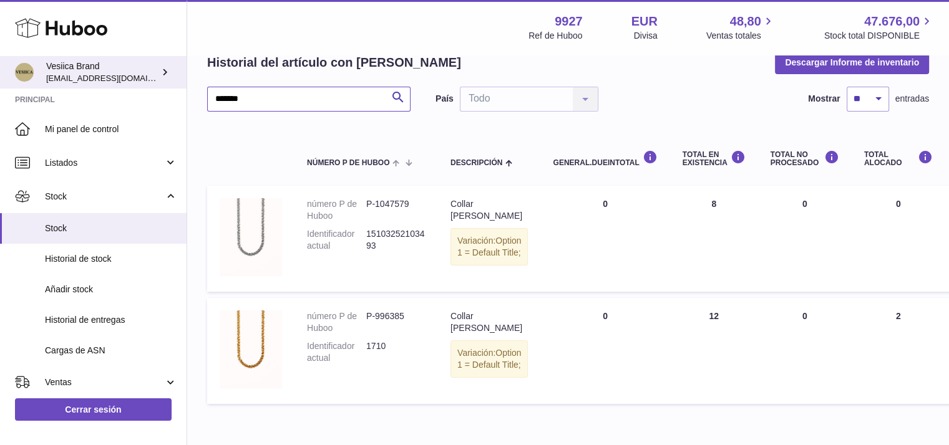
drag, startPoint x: 254, startPoint y: 97, endPoint x: 4, endPoint y: 83, distance: 250.5
click at [0, 85] on div "Huboo Vesiica Brand logistic@vesiica.com Principal Mi panel de control Listados…" at bounding box center [474, 223] width 949 height 571
drag, startPoint x: 215, startPoint y: 100, endPoint x: 14, endPoint y: 85, distance: 202.0
click at [14, 94] on div "Huboo Vesiica Brand logistic@vesiica.com Principal Mi panel de control Listados…" at bounding box center [474, 223] width 949 height 571
type input "*"
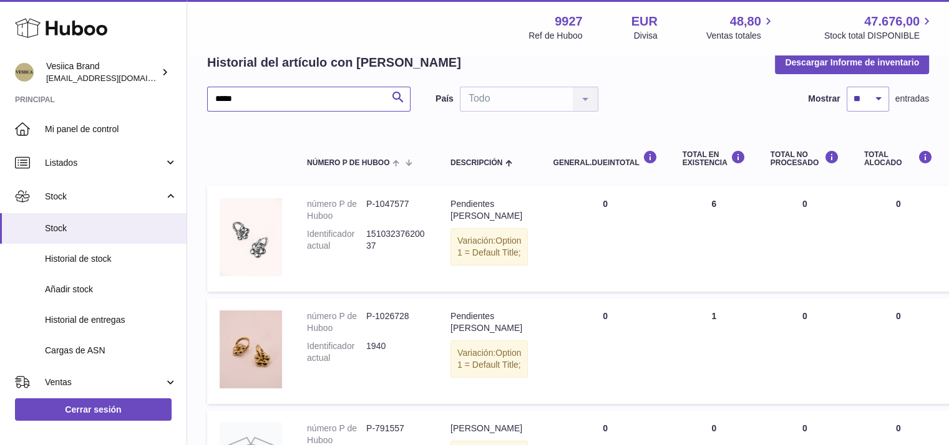
drag, startPoint x: 265, startPoint y: 100, endPoint x: 0, endPoint y: 100, distance: 265.1
click at [0, 102] on div "Huboo Vesiica Brand logistic@vesiica.com Principal Mi panel de control Listados…" at bounding box center [474, 320] width 949 height 764
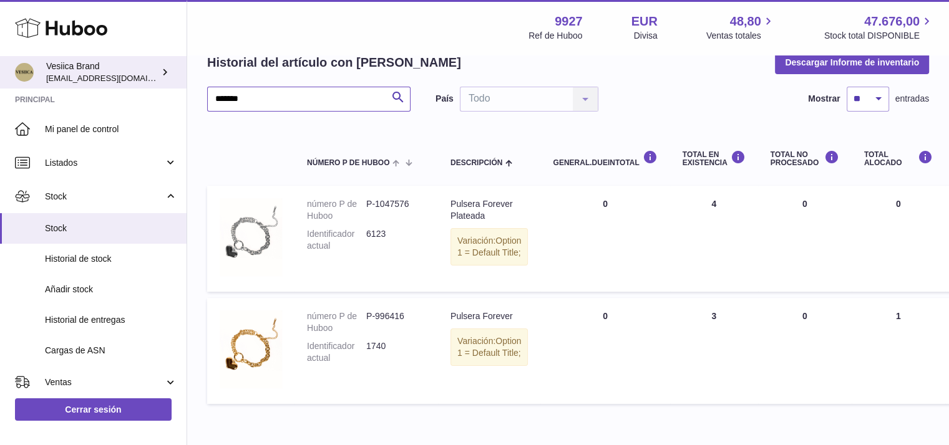
drag, startPoint x: 288, startPoint y: 100, endPoint x: 6, endPoint y: 87, distance: 282.2
click at [0, 91] on div "Huboo Vesiica Brand logistic@vesiica.com Principal Mi panel de control Listados…" at bounding box center [474, 223] width 949 height 571
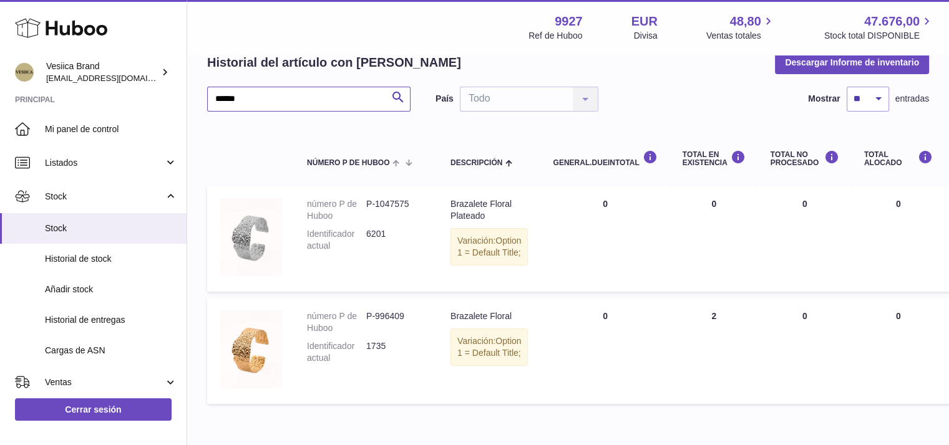
drag, startPoint x: 284, startPoint y: 91, endPoint x: 0, endPoint y: 92, distance: 284.5
click at [0, 92] on div "Huboo Vesiica Brand logistic@vesiica.com Principal Mi panel de control Listados…" at bounding box center [474, 223] width 949 height 571
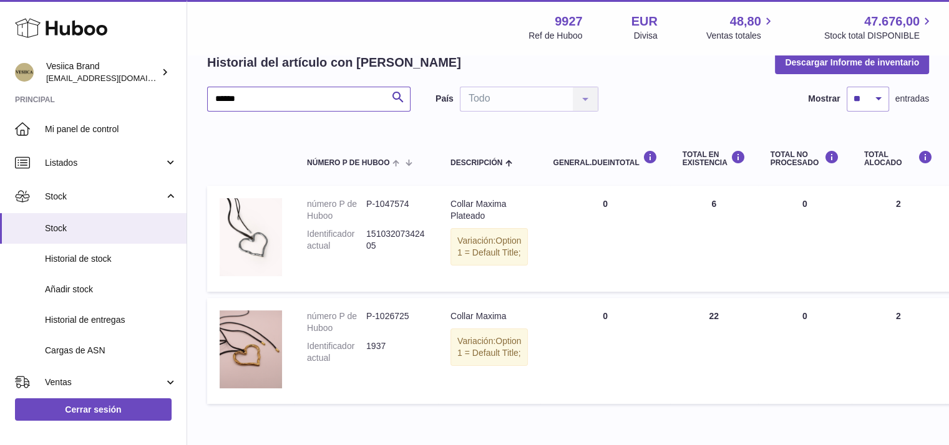
drag, startPoint x: 275, startPoint y: 98, endPoint x: 0, endPoint y: 90, distance: 275.2
click at [0, 94] on div "Huboo Vesiica Brand logistic@vesiica.com Principal Mi panel de control Listados…" at bounding box center [474, 223] width 949 height 571
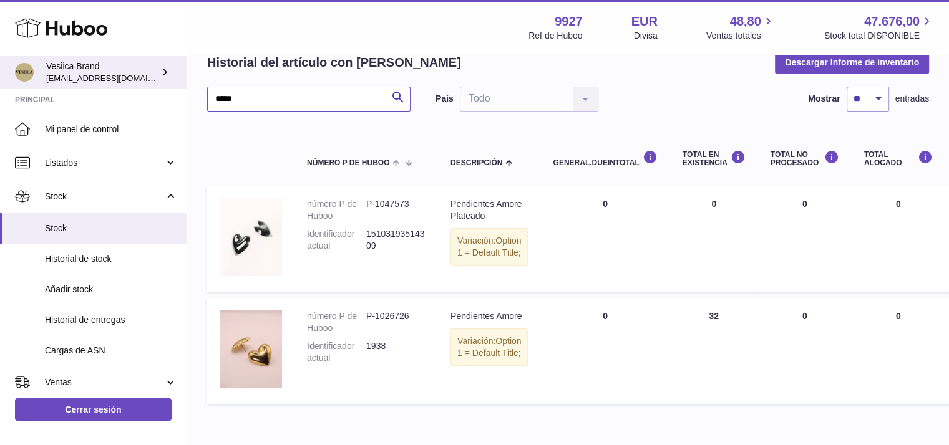
drag, startPoint x: 261, startPoint y: 102, endPoint x: 0, endPoint y: 69, distance: 263.4
click at [0, 80] on div "Huboo Vesiica Brand logistic@vesiica.com Principal Mi panel de control Listados…" at bounding box center [474, 223] width 949 height 571
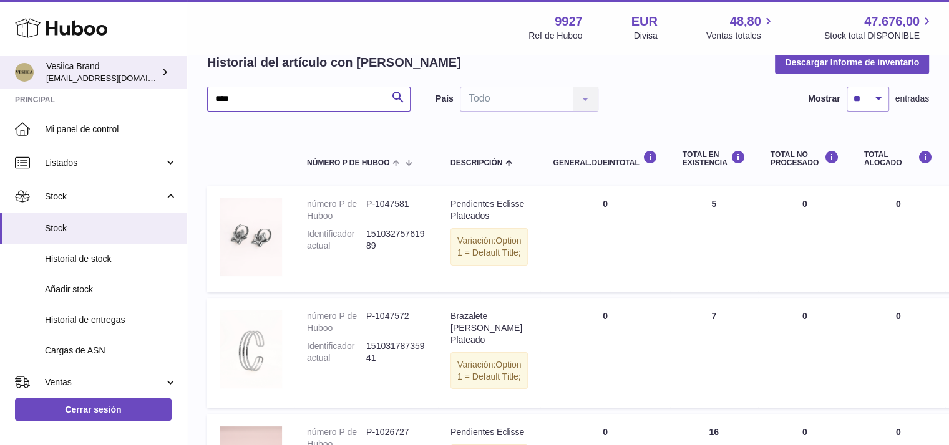
drag, startPoint x: 130, startPoint y: 98, endPoint x: 4, endPoint y: 81, distance: 127.1
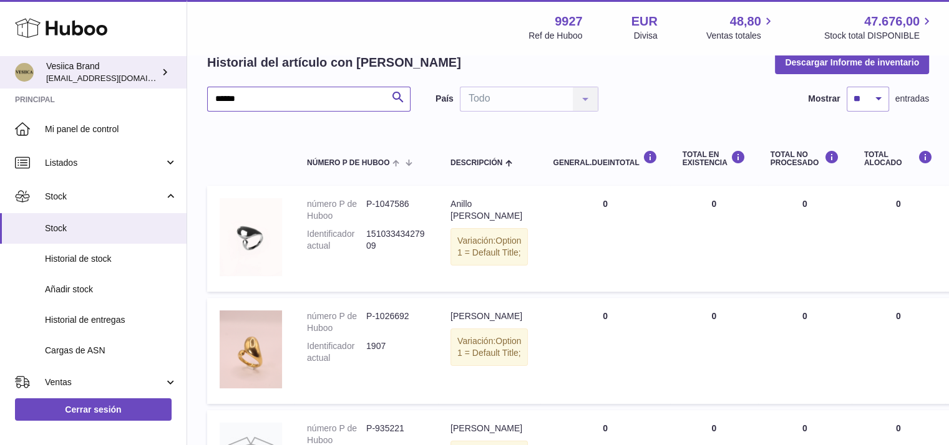
drag, startPoint x: 251, startPoint y: 98, endPoint x: 6, endPoint y: 80, distance: 245.8
click at [0, 78] on div "Huboo Vesiica Brand logistic@vesiica.com Principal Mi panel de control Listados…" at bounding box center [474, 272] width 949 height 668
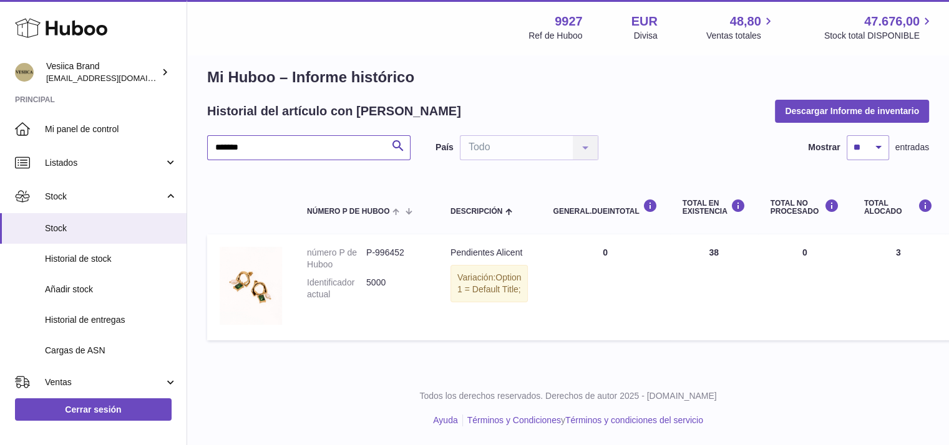
scroll to position [16, 0]
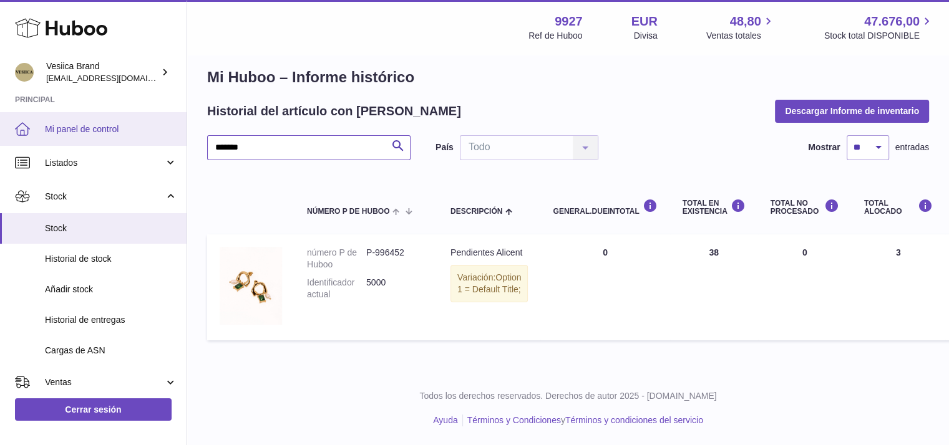
drag, startPoint x: 294, startPoint y: 145, endPoint x: 0, endPoint y: 142, distance: 294.5
click at [0, 145] on div "Huboo Vesiica Brand logistic@vesiica.com Principal Mi panel de control Listados…" at bounding box center [474, 215] width 949 height 459
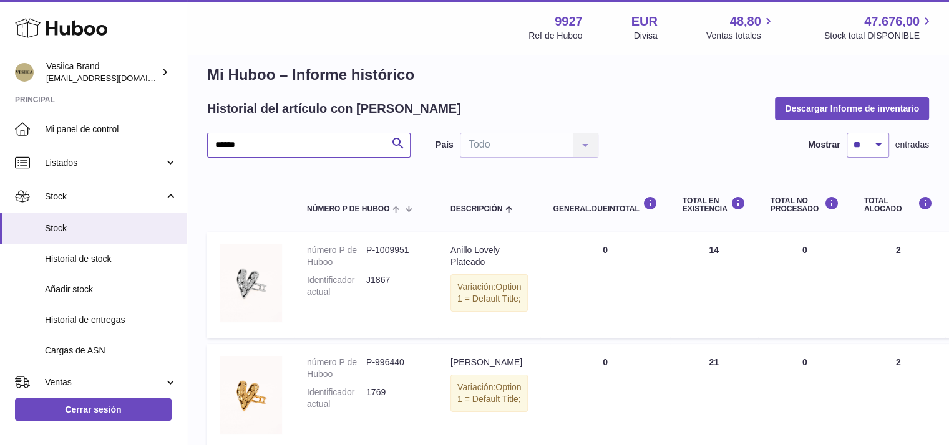
scroll to position [62, 0]
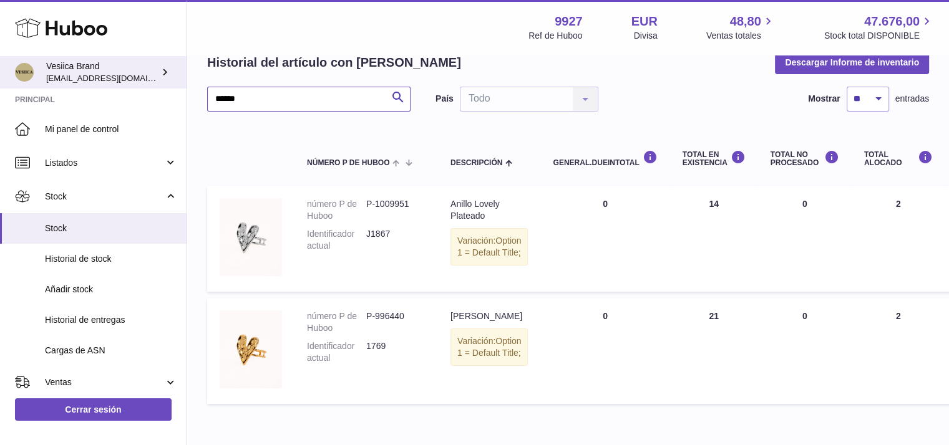
drag, startPoint x: 282, startPoint y: 102, endPoint x: 0, endPoint y: 59, distance: 285.2
click at [0, 66] on div "Huboo Vesiica Brand logistic@vesiica.com Principal Mi panel de control Listados…" at bounding box center [474, 223] width 949 height 571
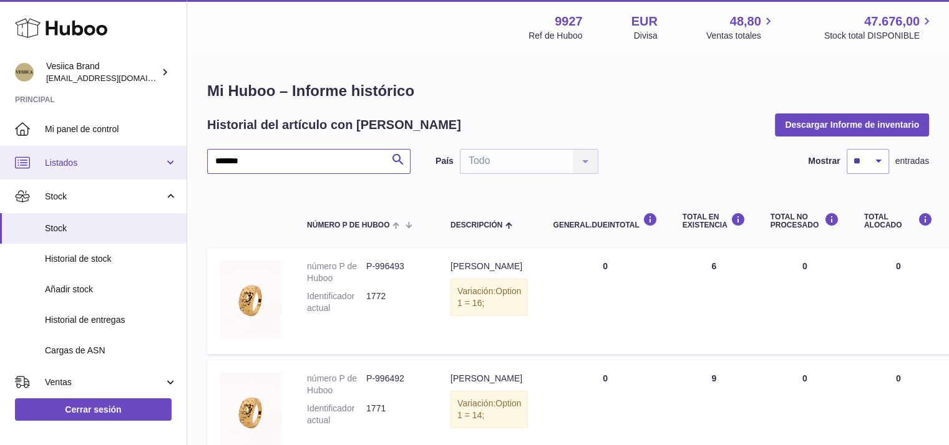
drag, startPoint x: 158, startPoint y: 158, endPoint x: 2, endPoint y: 155, distance: 156.0
click at [0, 158] on div "Huboo Vesiica Brand logistic@vesiica.com Principal Mi panel de control Listados…" at bounding box center [474, 342] width 949 height 684
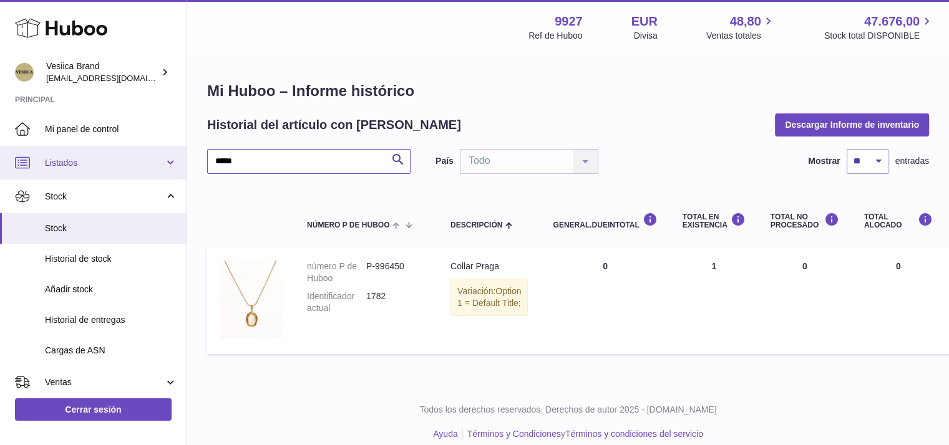
click at [0, 167] on div "Huboo Vesiica Brand logistic@vesiica.com Principal Mi panel de control Listados…" at bounding box center [474, 229] width 949 height 459
drag, startPoint x: 160, startPoint y: 163, endPoint x: 0, endPoint y: 162, distance: 159.7
click at [0, 165] on div "Huboo Vesiica Brand logistic@vesiica.com Principal Mi panel de control Listados…" at bounding box center [474, 229] width 949 height 459
drag, startPoint x: 0, startPoint y: 153, endPoint x: 17, endPoint y: 147, distance: 18.0
click at [0, 152] on div "Huboo Vesiica Brand logistic@vesiica.com Principal Mi panel de control Listados…" at bounding box center [474, 229] width 949 height 459
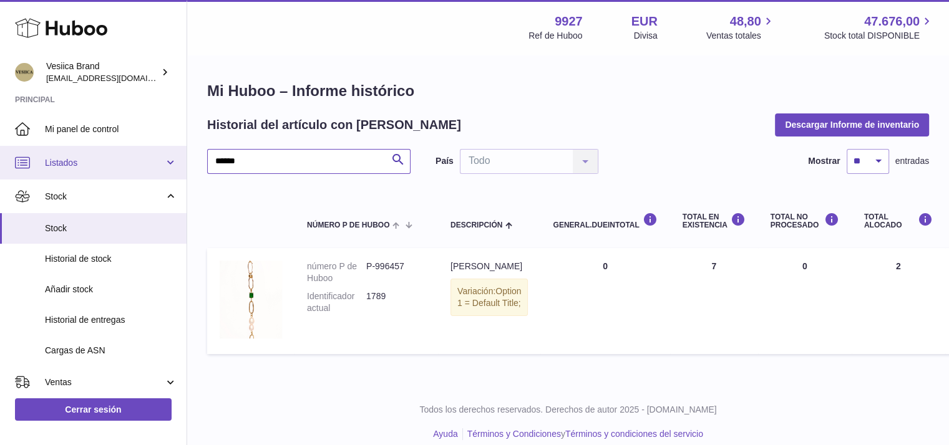
type input "*"
drag, startPoint x: 259, startPoint y: 173, endPoint x: 0, endPoint y: 170, distance: 258.9
click at [0, 173] on div "Huboo Vesiica Brand logistic@vesiica.com Principal Mi panel de control Listados…" at bounding box center [474, 229] width 949 height 459
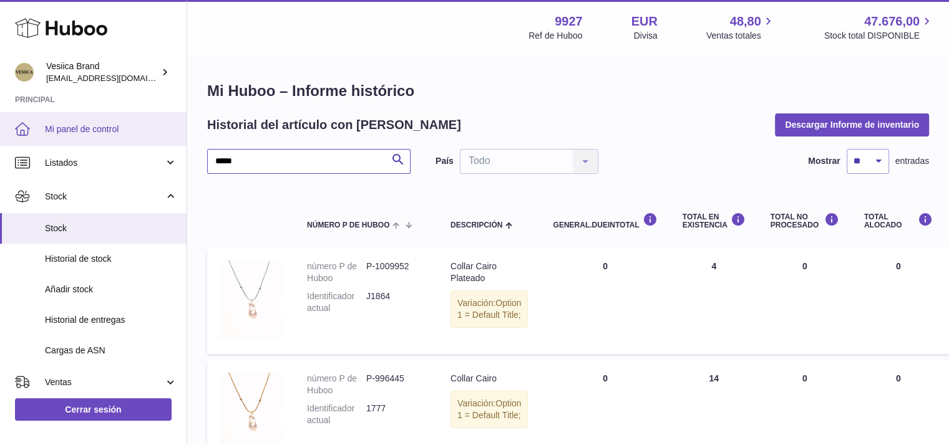
drag, startPoint x: 230, startPoint y: 160, endPoint x: 0, endPoint y: 138, distance: 231.3
click at [0, 149] on div "Huboo Vesiica Brand logistic@vesiica.com Principal Mi panel de control Listados…" at bounding box center [474, 285] width 949 height 571
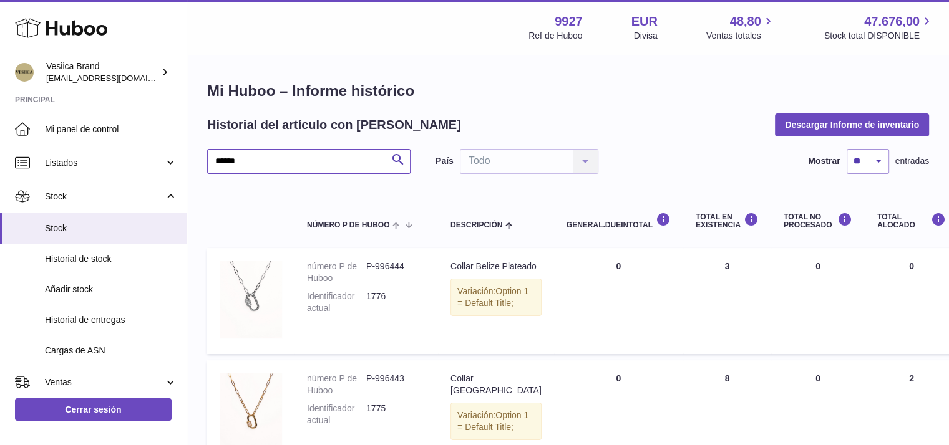
scroll to position [62, 0]
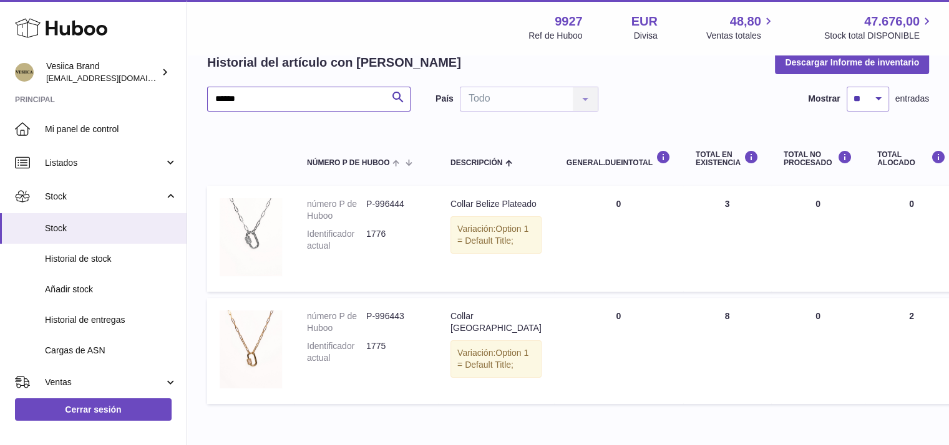
drag, startPoint x: 289, startPoint y: 98, endPoint x: 197, endPoint y: 93, distance: 91.8
click at [169, 92] on div "Huboo Vesiica Brand logistic@vesiica.com Principal Mi panel de control Listados…" at bounding box center [474, 223] width 949 height 571
paste input "**"
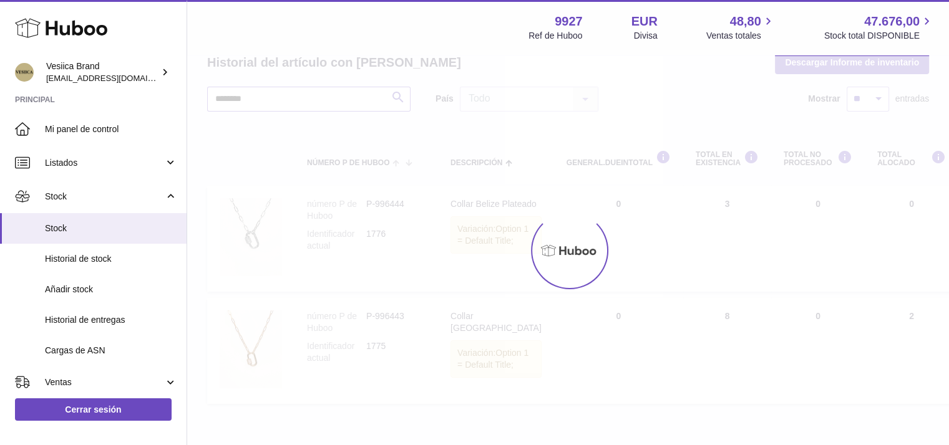
scroll to position [9, 0]
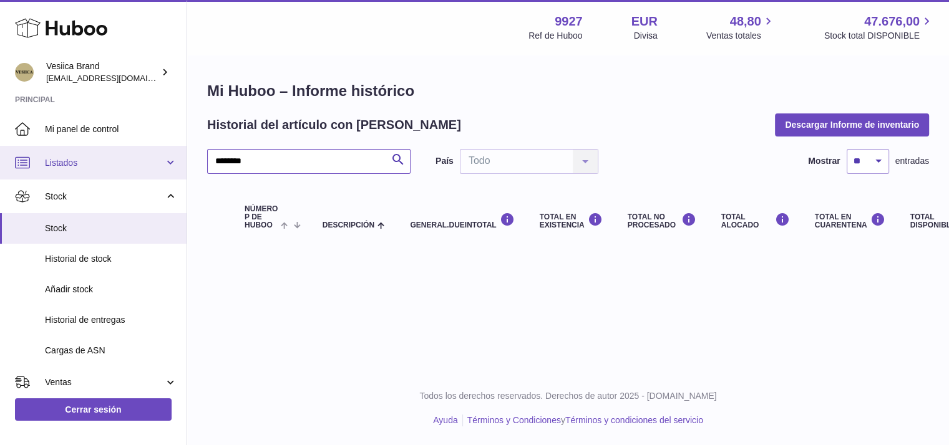
drag, startPoint x: 293, startPoint y: 151, endPoint x: 0, endPoint y: 152, distance: 293.2
click at [0, 154] on div "Huboo Vesiica Brand logistic@vesiica.com Principal Mi panel de control Listados…" at bounding box center [474, 222] width 949 height 445
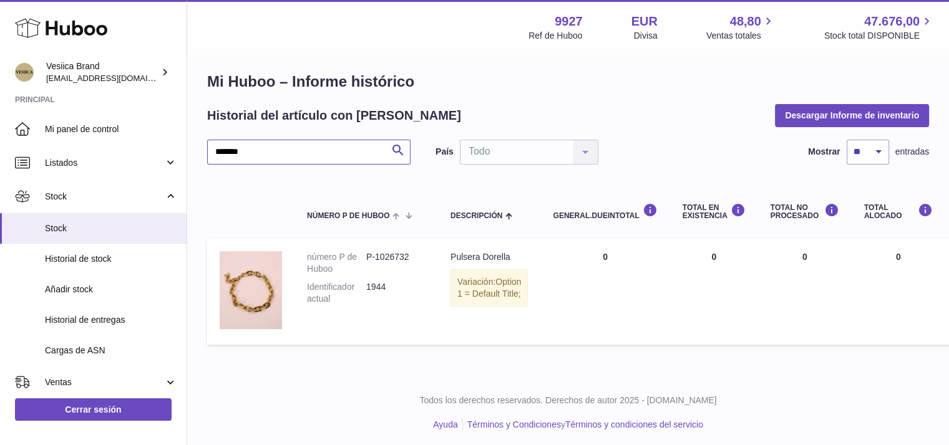
scroll to position [12, 0]
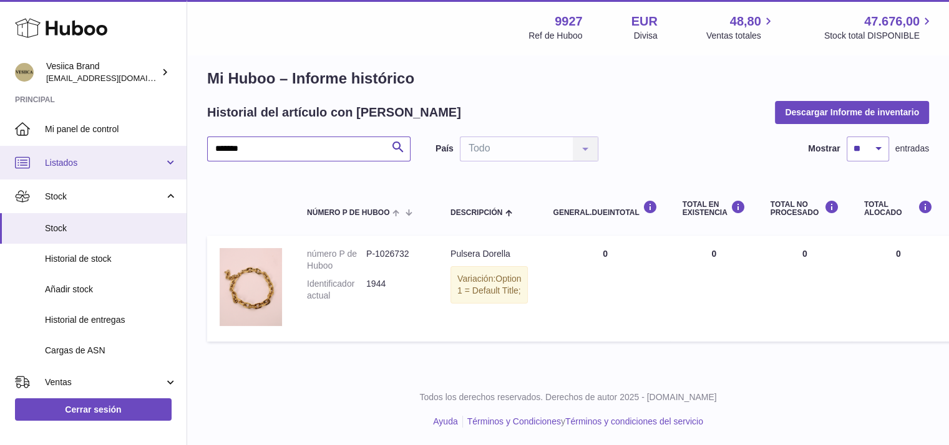
drag, startPoint x: 265, startPoint y: 157, endPoint x: 13, endPoint y: 150, distance: 252.1
click at [17, 153] on div "Huboo Vesiica Brand logistic@vesiica.com Principal Mi panel de control Listados…" at bounding box center [474, 217] width 949 height 459
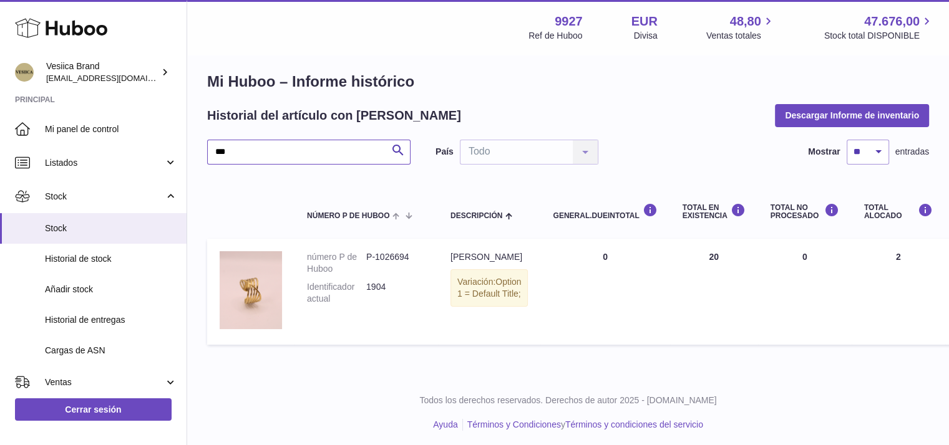
scroll to position [12, 0]
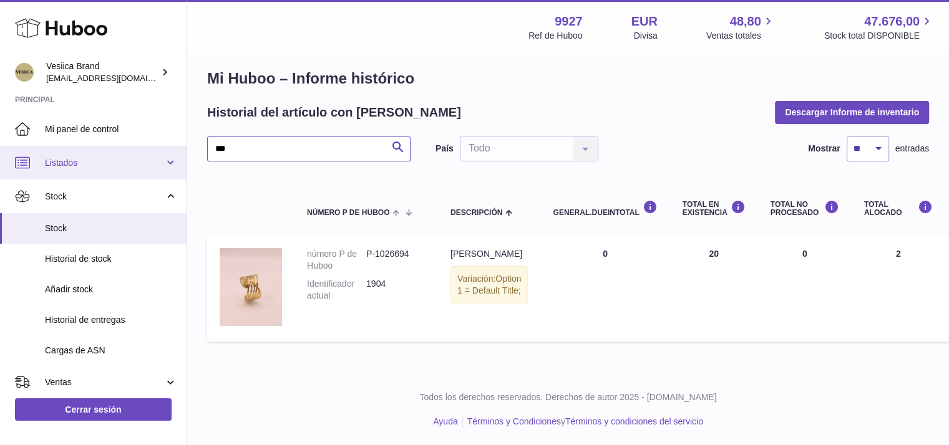
click at [0, 146] on div "Huboo Vesiica Brand logistic@vesiica.com Principal Mi panel de control Listados…" at bounding box center [474, 217] width 949 height 459
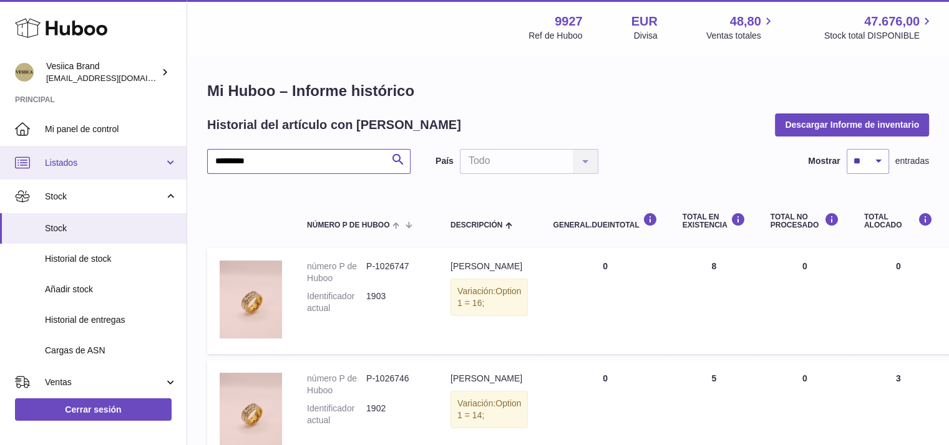
drag, startPoint x: 273, startPoint y: 156, endPoint x: 7, endPoint y: 152, distance: 265.2
click at [4, 155] on div "Huboo Vesiica Brand logistic@vesiica.com Principal Mi panel de control Listados…" at bounding box center [474, 342] width 949 height 684
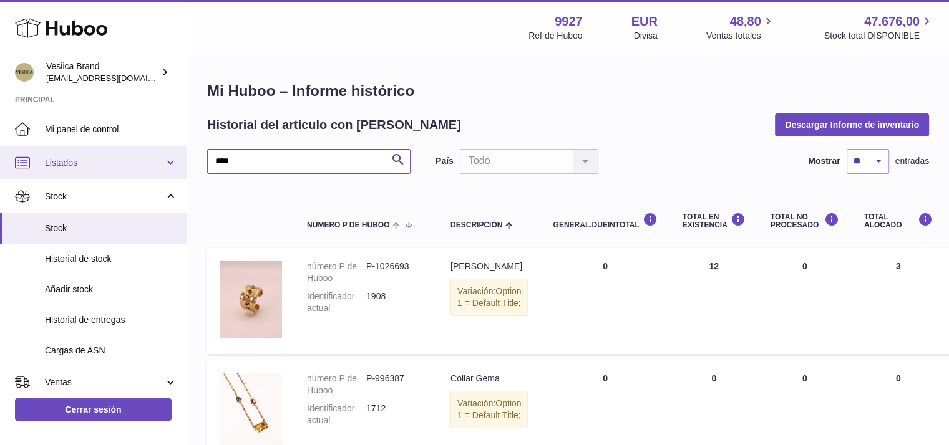
drag, startPoint x: 256, startPoint y: 162, endPoint x: 0, endPoint y: 149, distance: 256.1
click at [0, 161] on div "Huboo Vesiica Brand logistic@vesiica.com Principal Mi panel de control Listados…" at bounding box center [474, 334] width 949 height 668
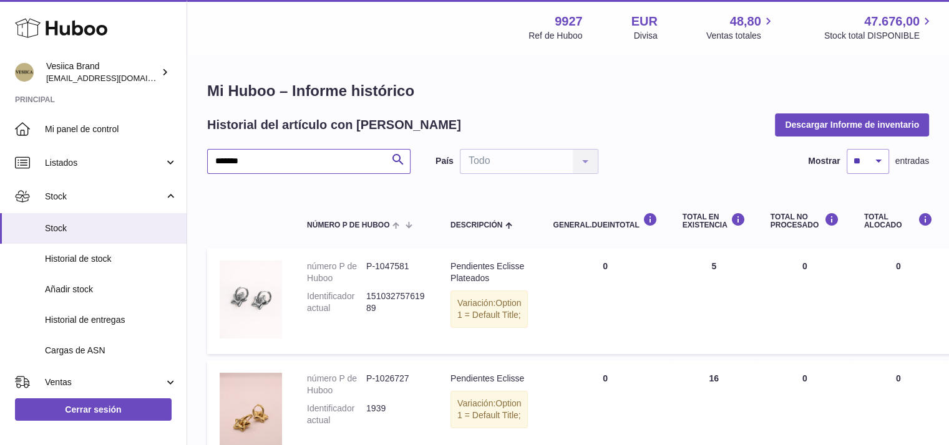
scroll to position [62, 0]
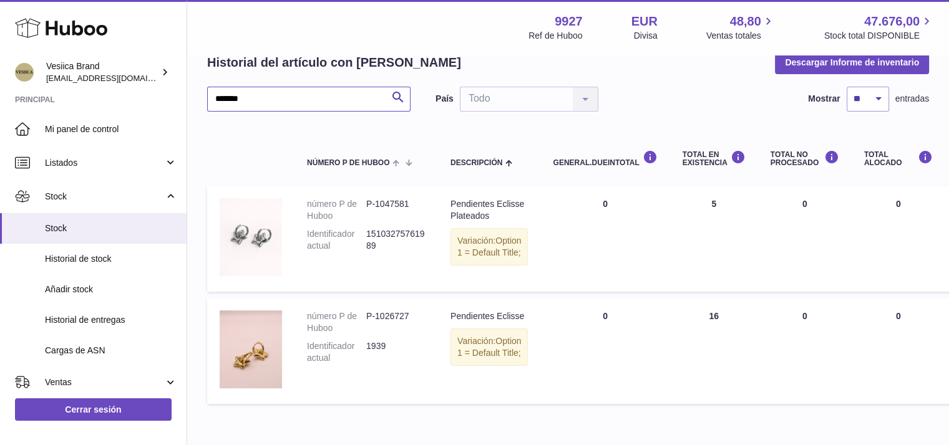
click at [19, 94] on div "Huboo Vesiica Brand logistic@vesiica.com Principal Mi panel de control Listados…" at bounding box center [474, 223] width 949 height 571
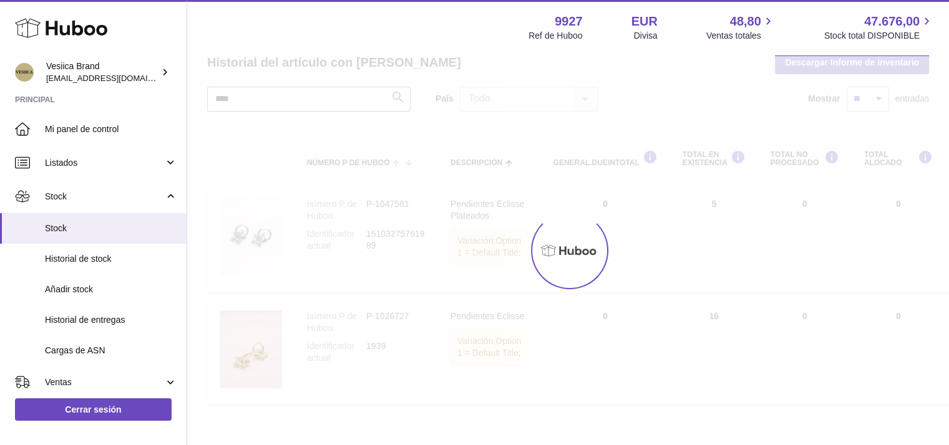
scroll to position [16, 0]
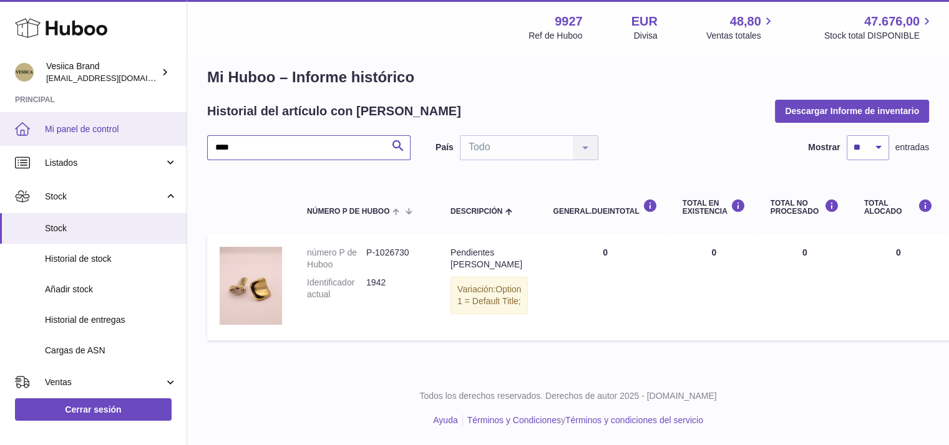
drag, startPoint x: 262, startPoint y: 135, endPoint x: 0, endPoint y: 145, distance: 262.2
click at [0, 147] on div "Huboo Vesiica Brand logistic@vesiica.com Principal Mi panel de control Listados…" at bounding box center [474, 215] width 949 height 459
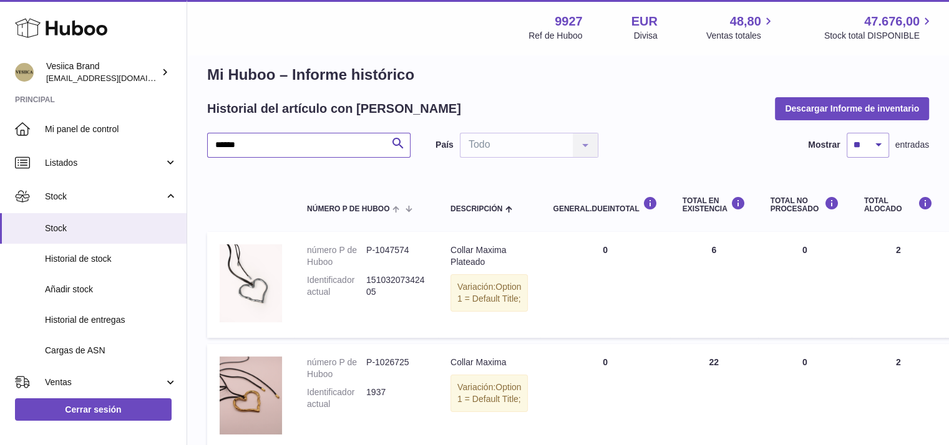
scroll to position [62, 0]
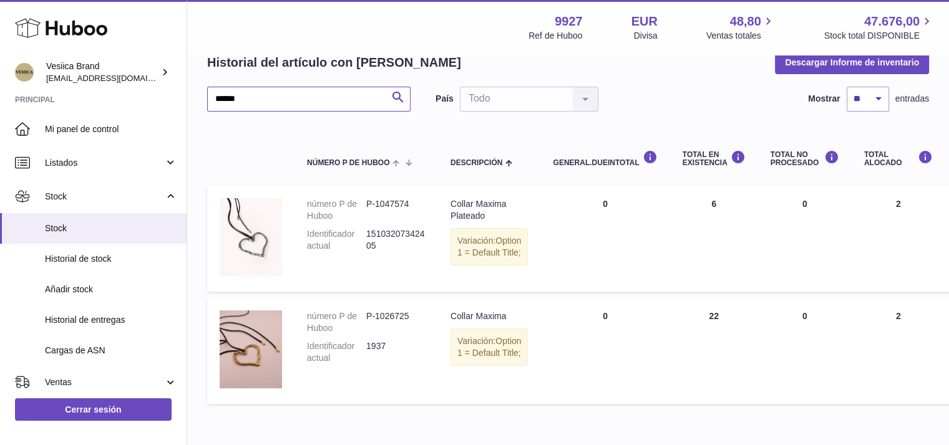
drag, startPoint x: 277, startPoint y: 87, endPoint x: 0, endPoint y: 103, distance: 277.5
click at [0, 105] on div "Huboo Vesiica Brand logistic@vesiica.com Principal Mi panel de control Listados…" at bounding box center [474, 223] width 949 height 571
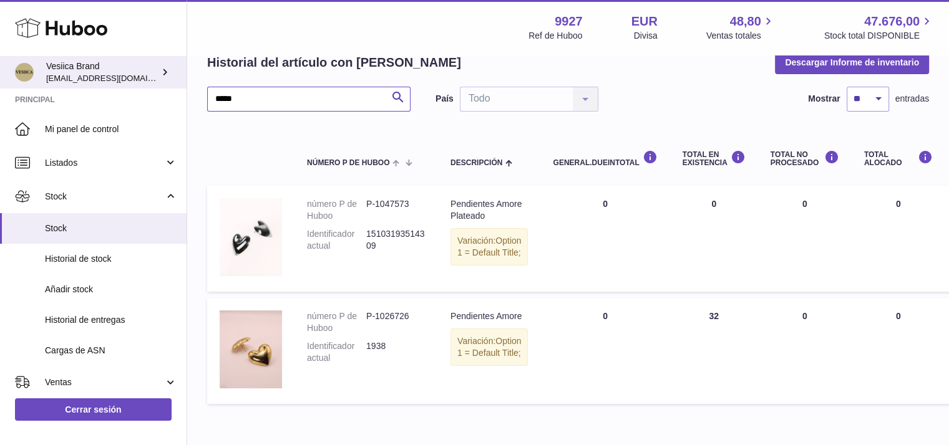
drag, startPoint x: 272, startPoint y: 100, endPoint x: 16, endPoint y: 61, distance: 258.8
click at [32, 67] on div "Huboo Vesiica Brand logistic@vesiica.com Principal Mi panel de control Listados…" at bounding box center [474, 223] width 949 height 571
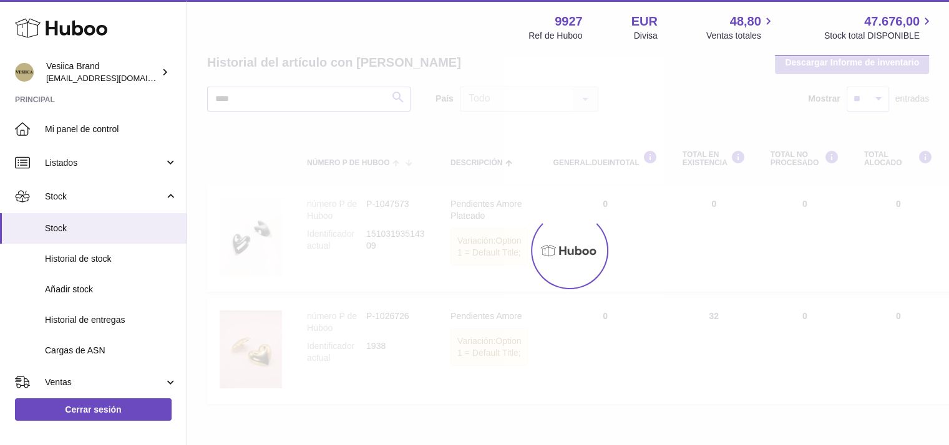
scroll to position [16, 0]
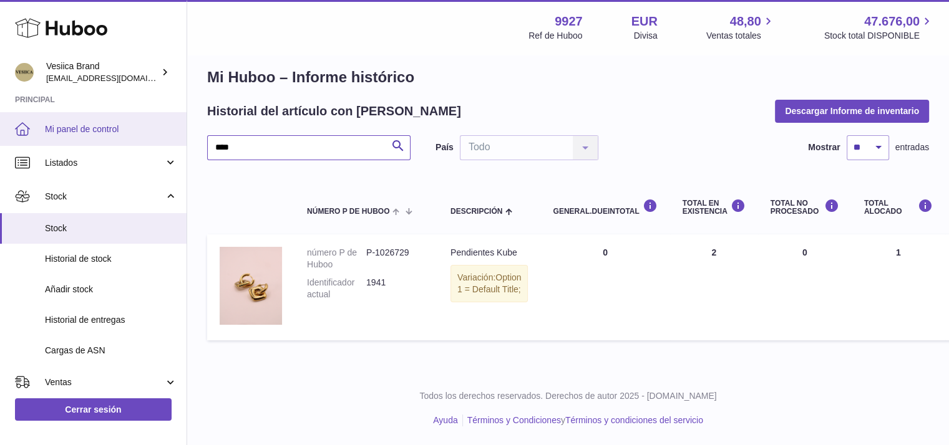
drag, startPoint x: 244, startPoint y: 153, endPoint x: 0, endPoint y: 140, distance: 244.3
click at [0, 143] on div "Huboo Vesiica Brand logistic@vesiica.com Principal Mi panel de control Listados…" at bounding box center [474, 215] width 949 height 459
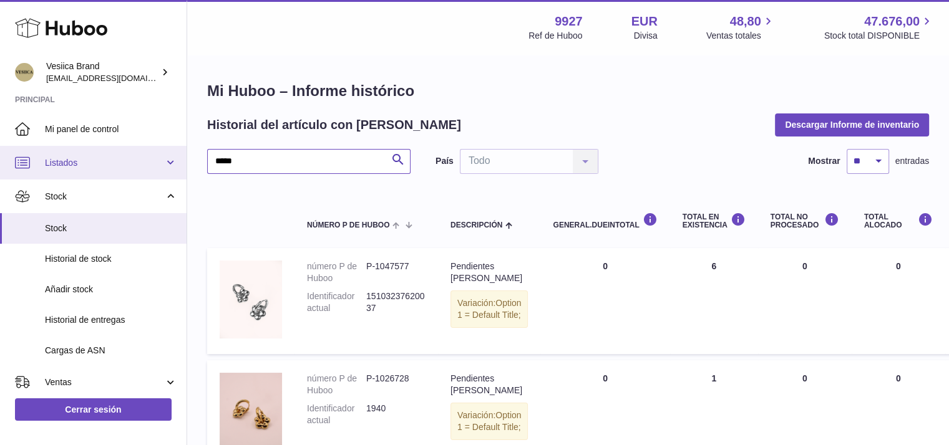
drag, startPoint x: 223, startPoint y: 166, endPoint x: 2, endPoint y: 153, distance: 221.2
click at [17, 160] on div "Huboo Vesiica Brand logistic@vesiica.com Principal Mi panel de control Listados…" at bounding box center [474, 382] width 949 height 764
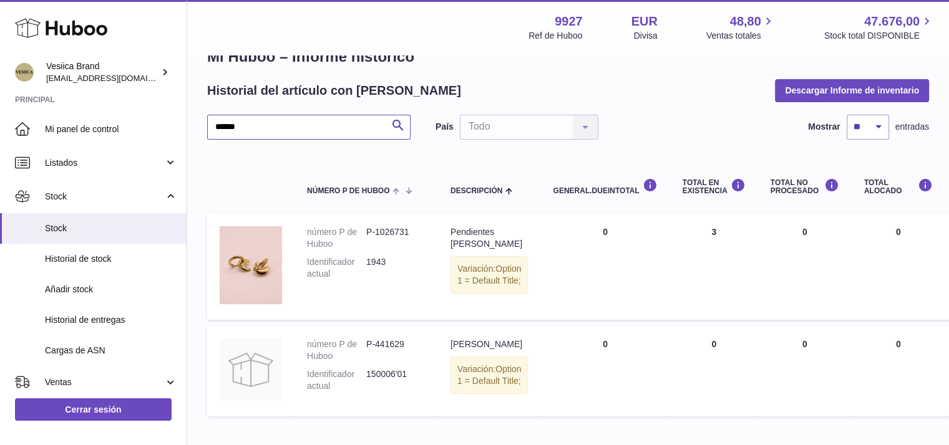
scroll to position [62, 0]
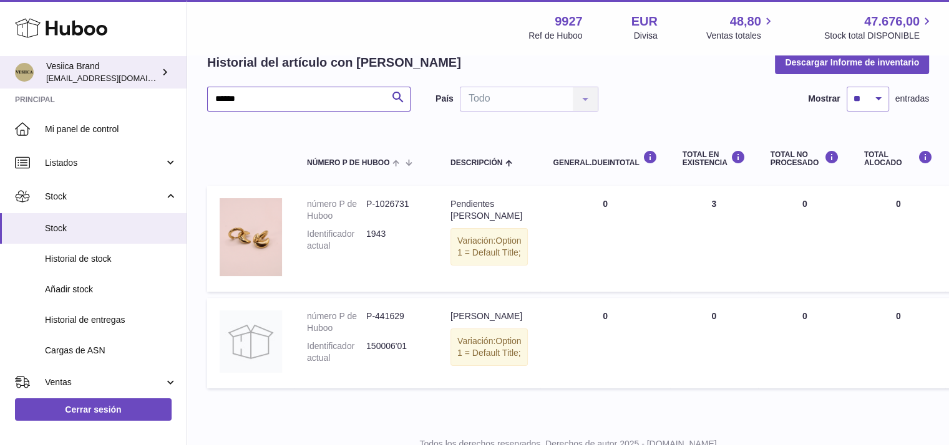
drag, startPoint x: 292, startPoint y: 100, endPoint x: 17, endPoint y: 87, distance: 275.4
click at [0, 93] on div "Huboo Vesiica Brand logistic@vesiica.com Principal Mi panel de control Listados…" at bounding box center [474, 216] width 949 height 556
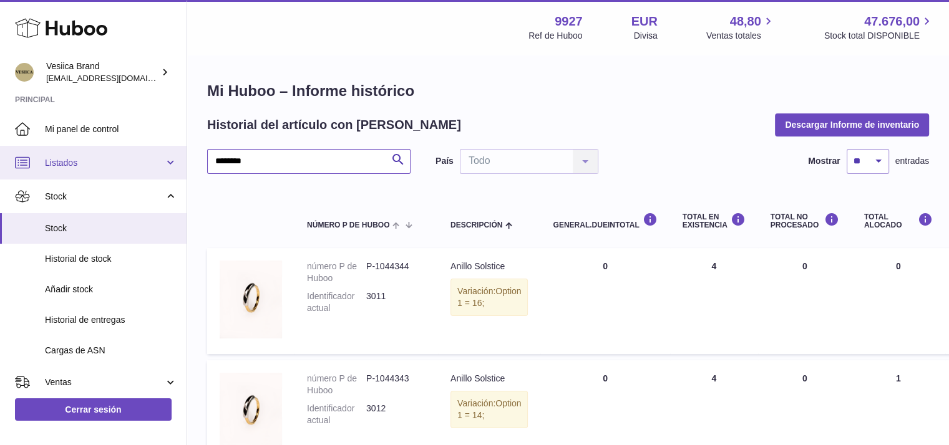
drag, startPoint x: 278, startPoint y: 158, endPoint x: 0, endPoint y: 158, distance: 277.6
click at [0, 163] on div "Huboo Vesiica Brand logistic@vesiica.com Principal Mi panel de control Listados…" at bounding box center [474, 397] width 949 height 795
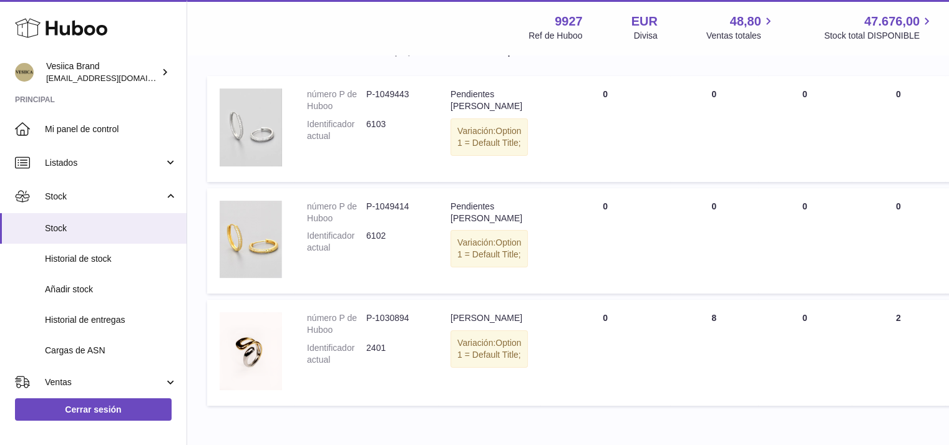
scroll to position [69, 0]
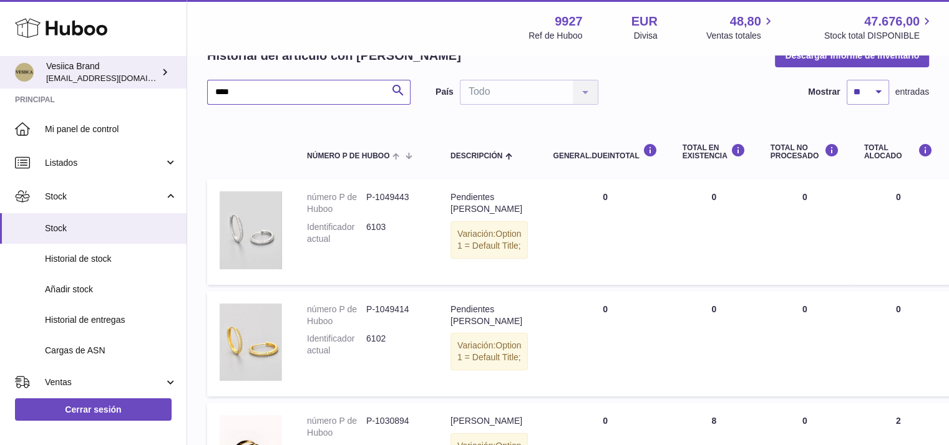
drag, startPoint x: 251, startPoint y: 87, endPoint x: 1, endPoint y: 77, distance: 250.4
click at [0, 80] on div "Huboo Vesiica Brand logistic@vesiica.com Principal Mi panel de control Listados…" at bounding box center [474, 272] width 949 height 683
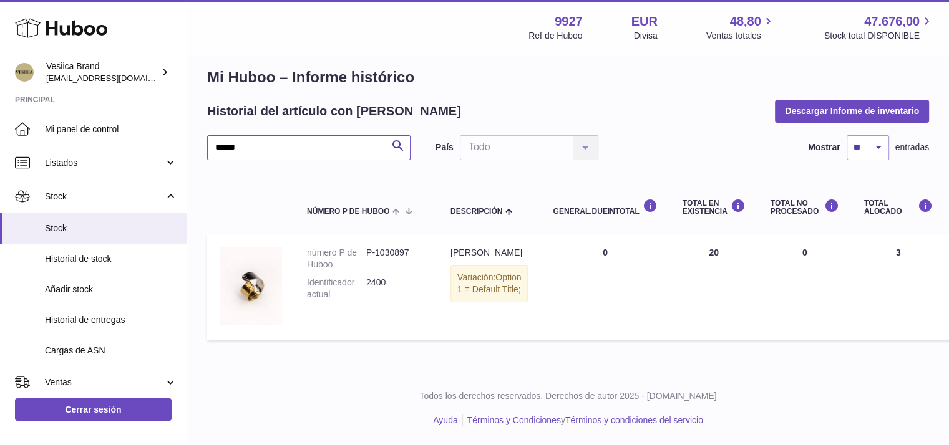
scroll to position [12, 0]
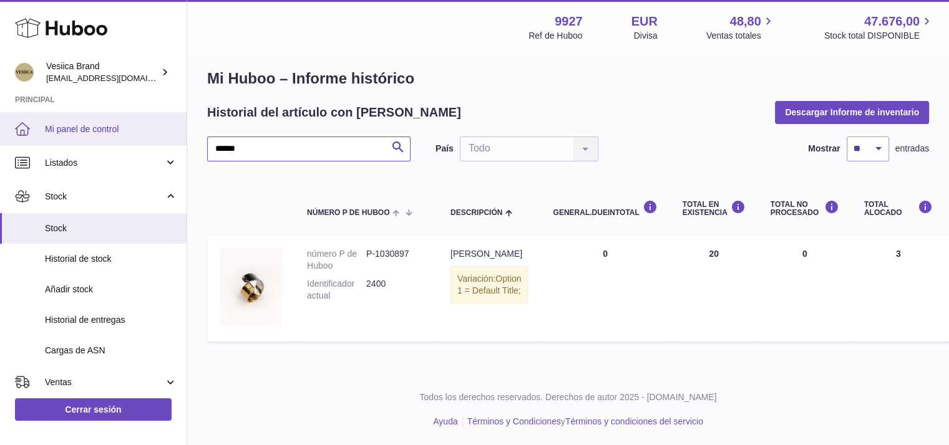
drag, startPoint x: 284, startPoint y: 155, endPoint x: 2, endPoint y: 139, distance: 282.4
click at [7, 140] on div "Huboo Vesiica Brand logistic@vesiica.com Principal Mi panel de control Listados…" at bounding box center [474, 217] width 949 height 459
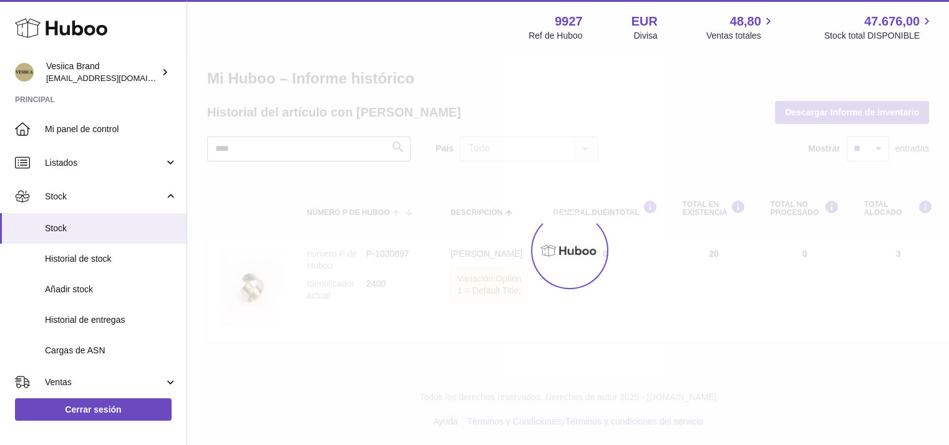
scroll to position [69, 0]
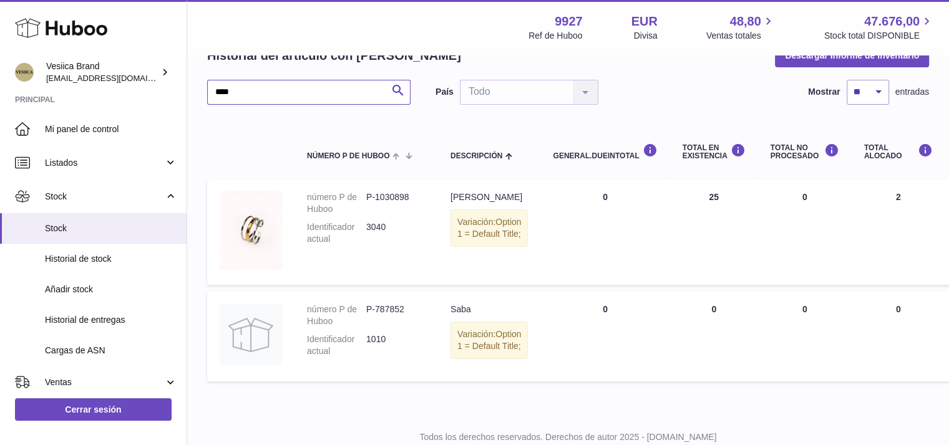
drag, startPoint x: 279, startPoint y: 91, endPoint x: 0, endPoint y: 93, distance: 278.9
click at [0, 93] on div "Huboo Vesiica Brand logistic@vesiica.com Principal Mi panel de control Listados…" at bounding box center [474, 209] width 949 height 556
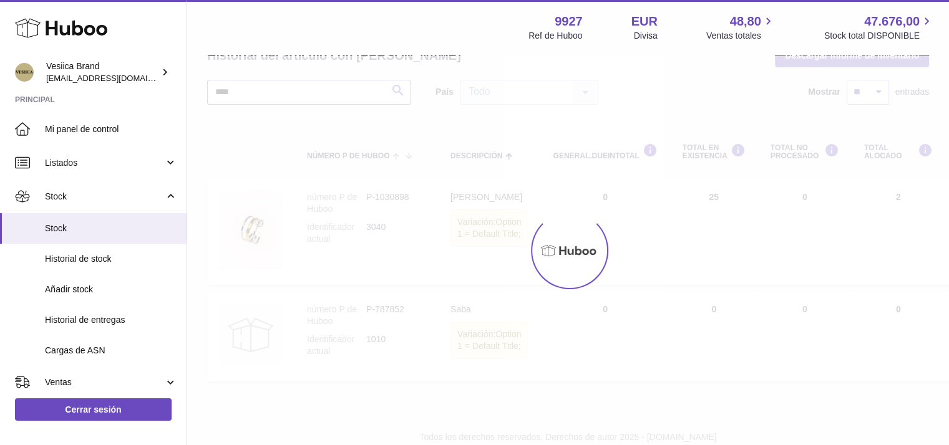
scroll to position [12, 0]
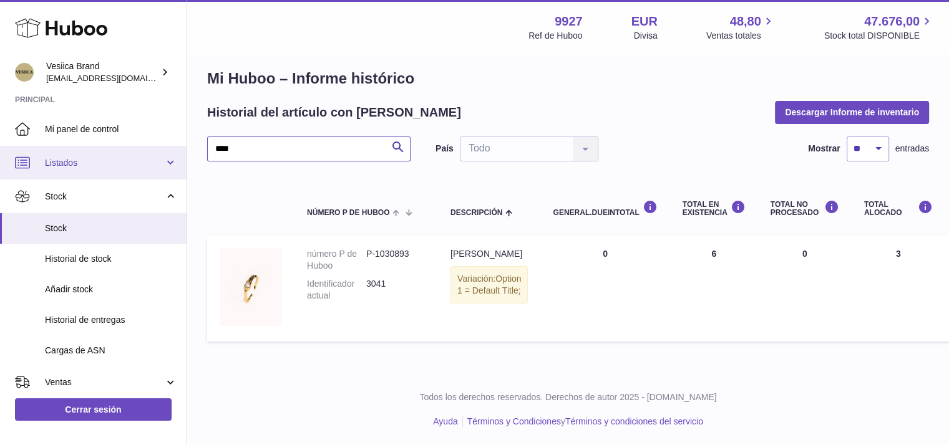
drag, startPoint x: 324, startPoint y: 149, endPoint x: 0, endPoint y: 152, distance: 324.4
click at [0, 152] on div "Huboo Vesiica Brand logistic@vesiica.com Principal Mi panel de control Listados…" at bounding box center [474, 217] width 949 height 459
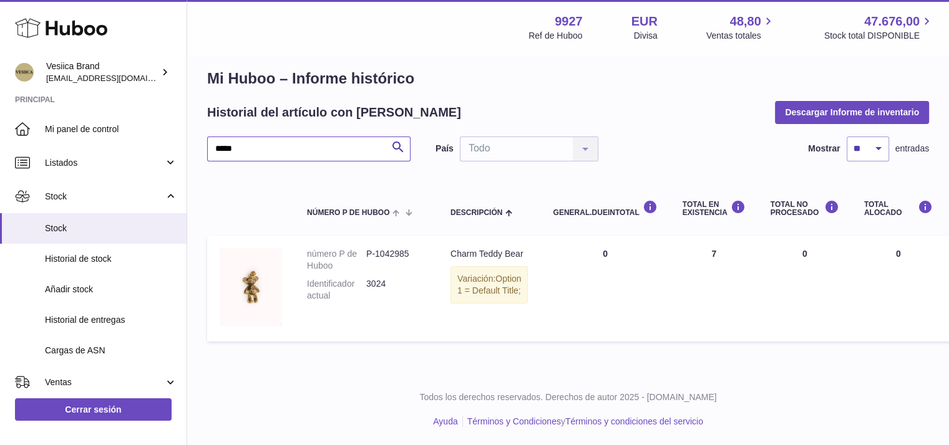
scroll to position [16, 0]
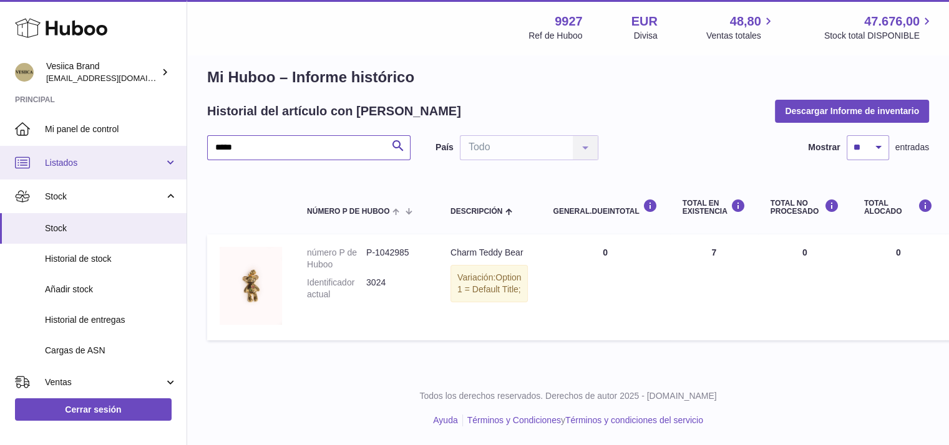
click at [0, 147] on div "Huboo Vesiica Brand logistic@vesiica.com Principal Mi panel de control Listados…" at bounding box center [474, 215] width 949 height 459
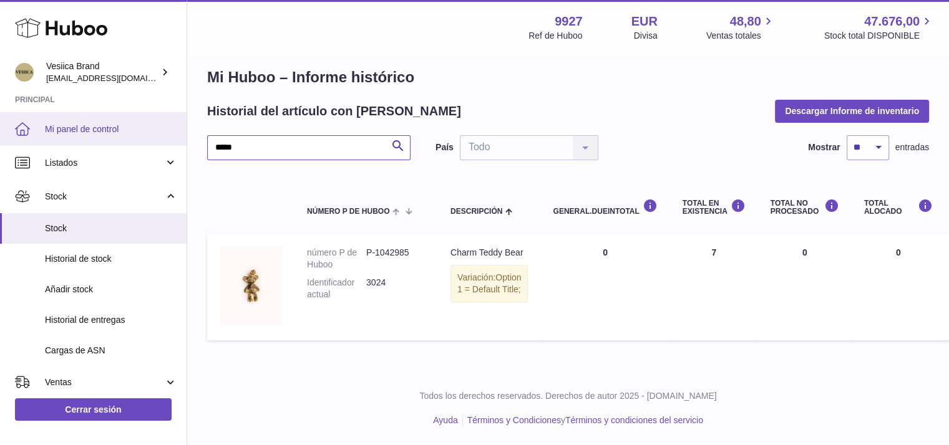
type input "*****"
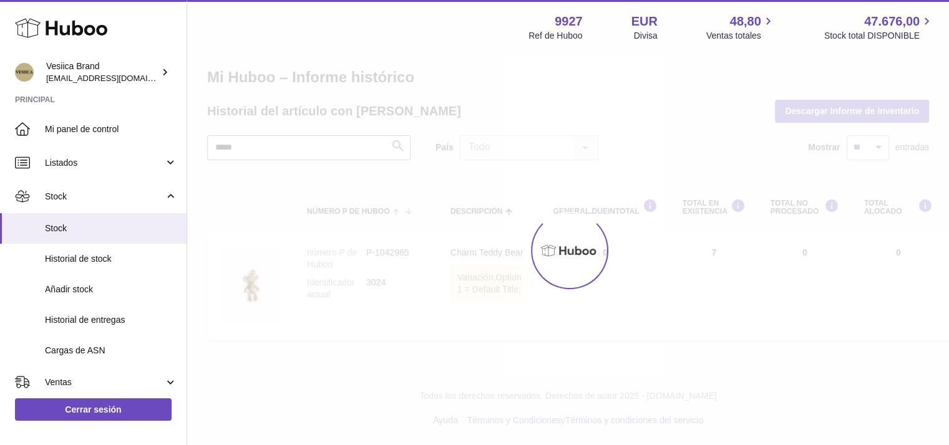
scroll to position [69, 0]
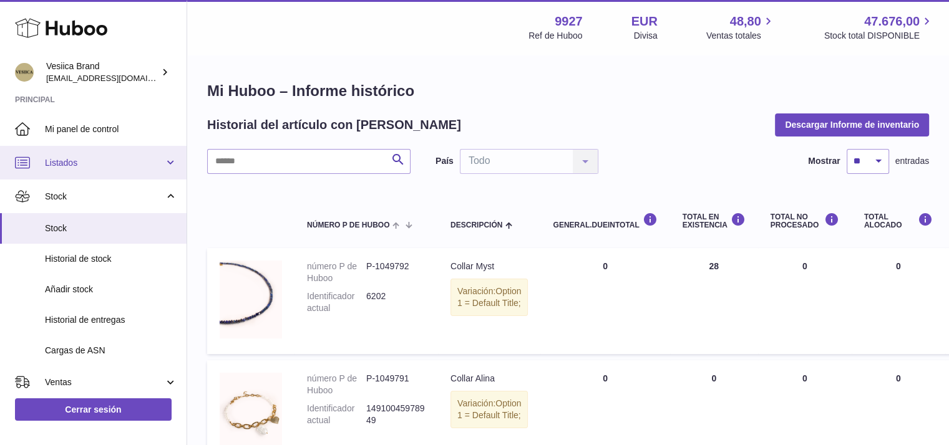
click at [95, 158] on span "Listados" at bounding box center [104, 163] width 119 height 12
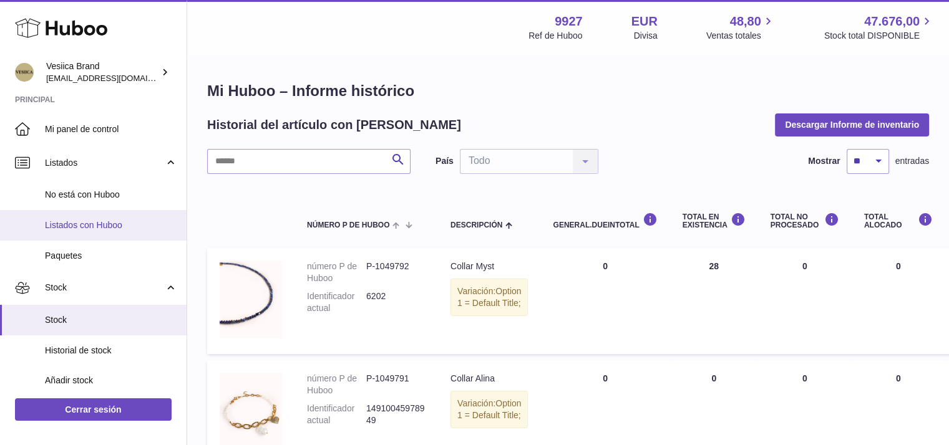
click at [74, 228] on span "Listados con Huboo" at bounding box center [111, 226] width 132 height 12
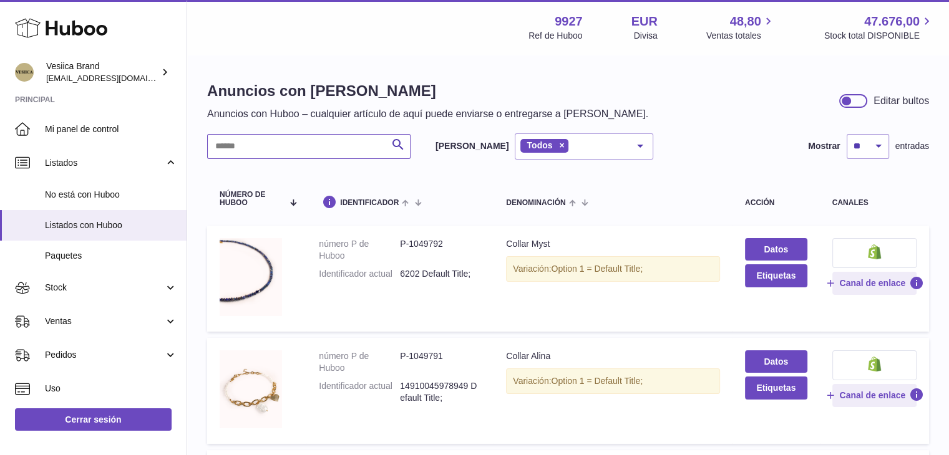
click at [275, 145] on input "text" at bounding box center [308, 146] width 203 height 25
paste input "********"
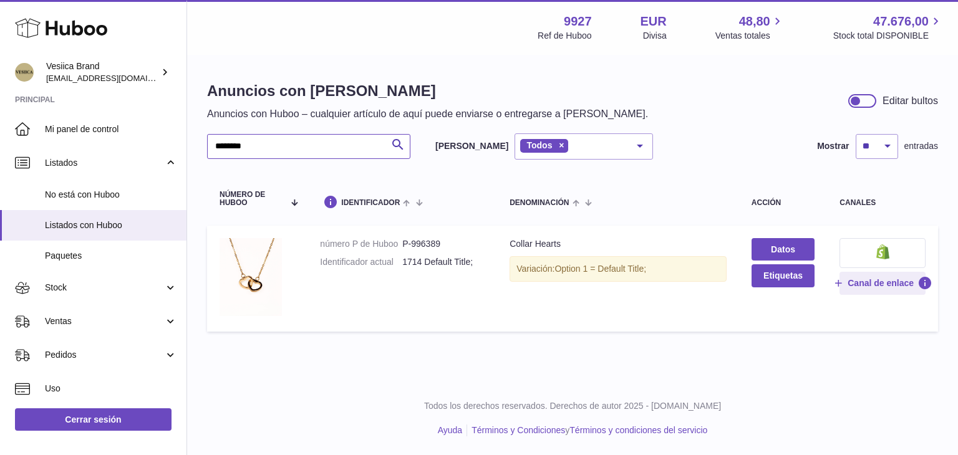
type input "********"
